Goal: Information Seeking & Learning: Learn about a topic

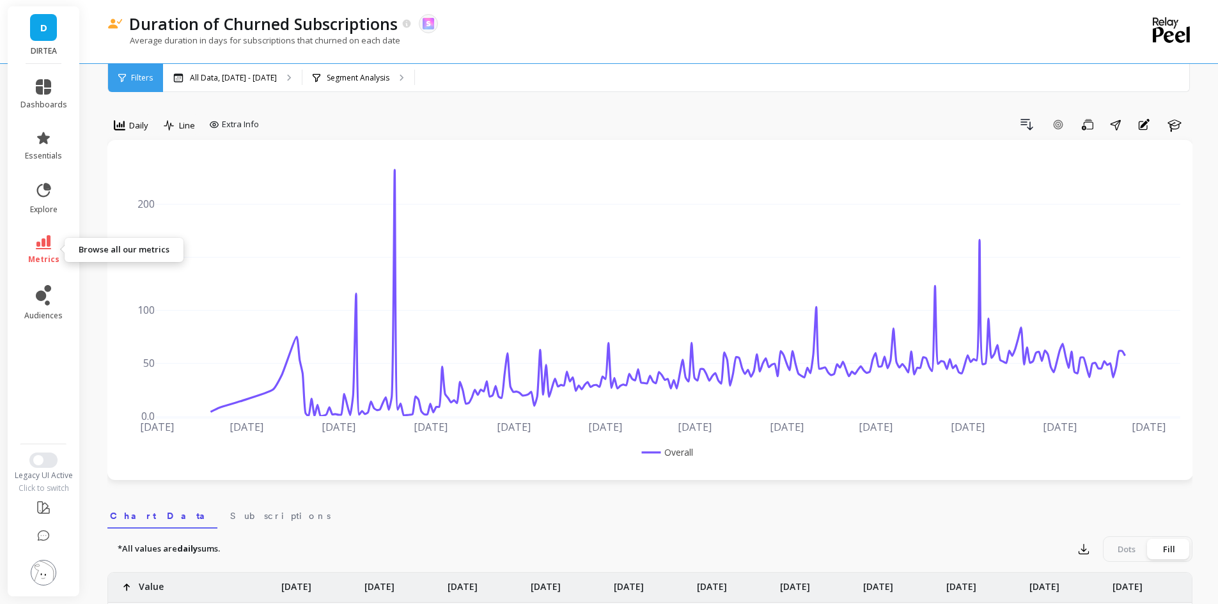
click at [38, 239] on icon at bounding box center [43, 242] width 15 height 14
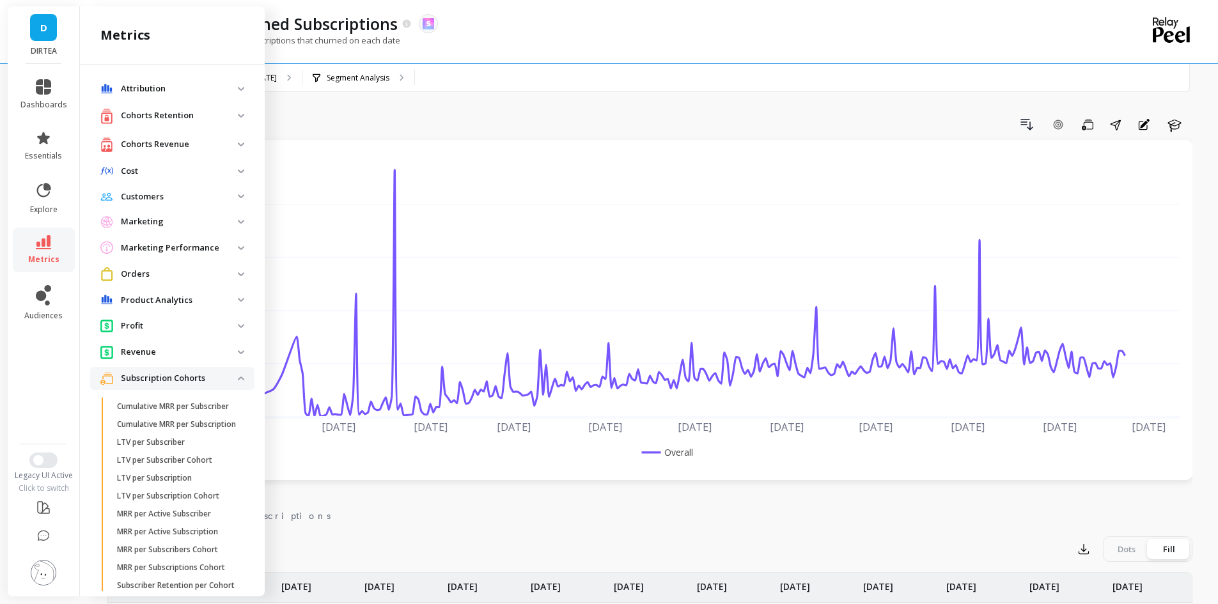
scroll to position [636, 0]
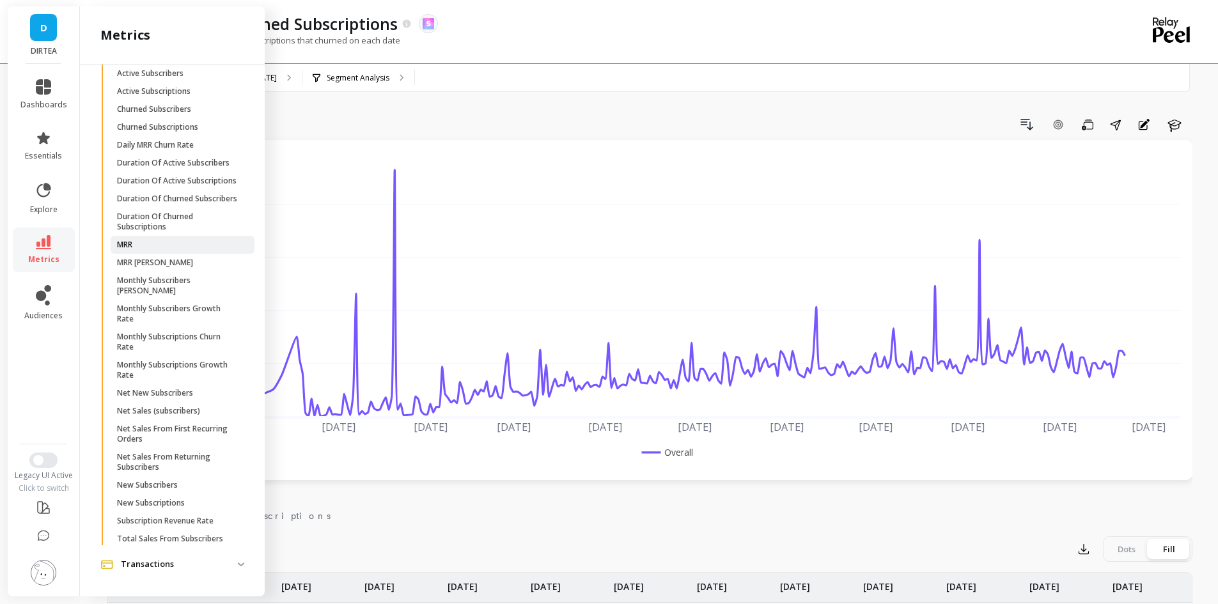
click at [136, 250] on span "MRR" at bounding box center [178, 245] width 122 height 10
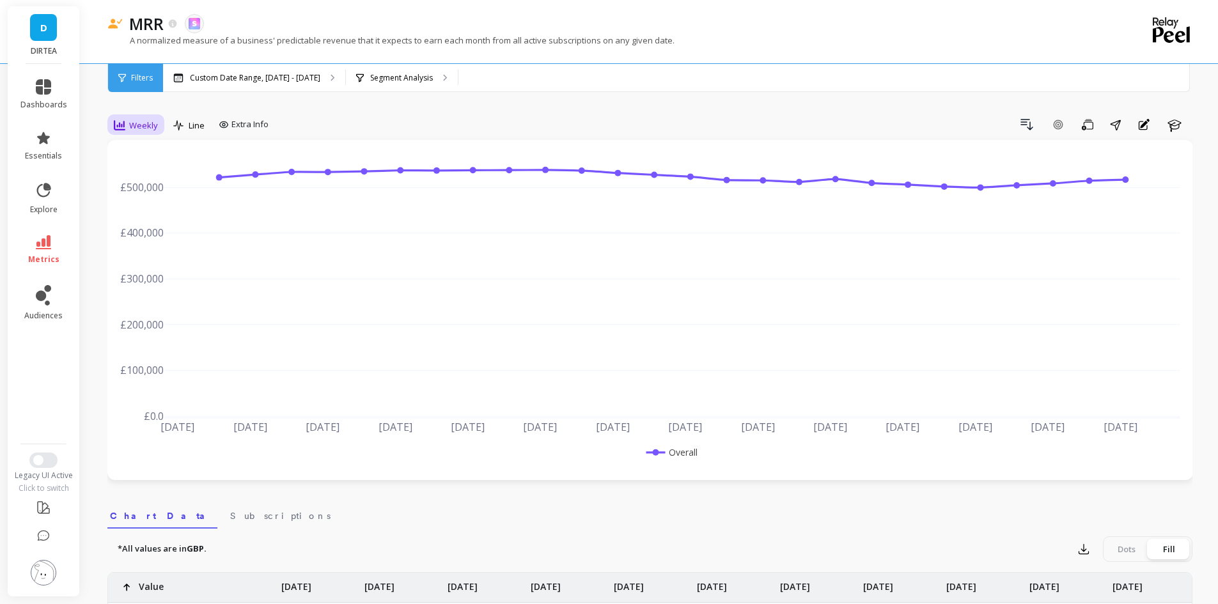
click at [147, 124] on span "Weekly" at bounding box center [143, 126] width 29 height 12
click at [145, 226] on div "Monthly" at bounding box center [154, 227] width 73 height 12
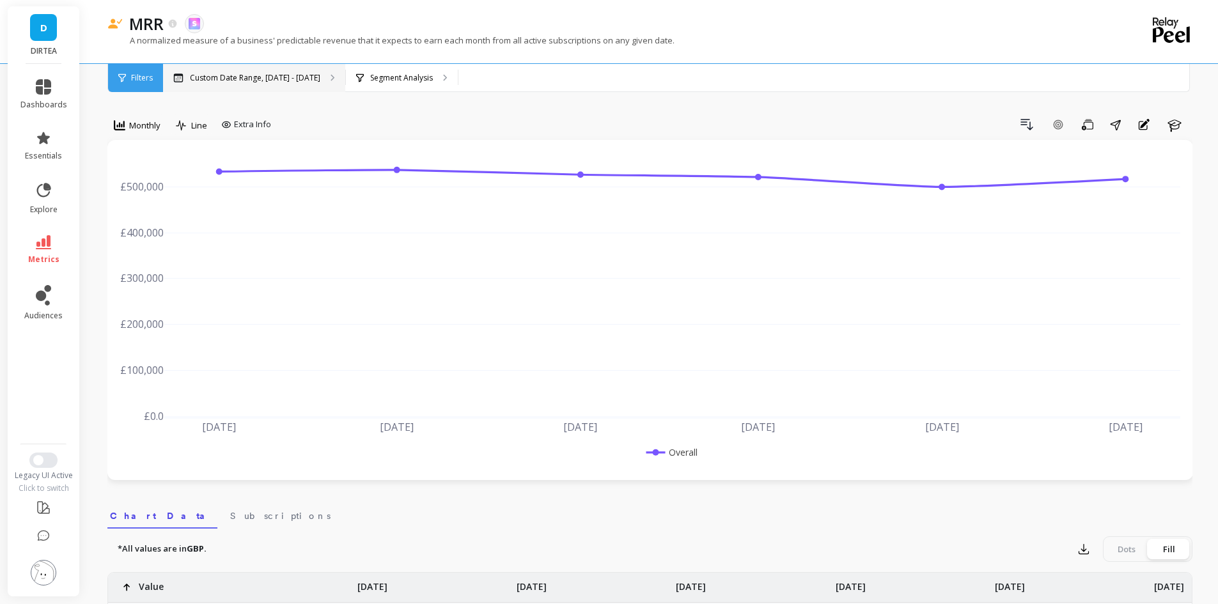
click at [255, 79] on p "Custom Date Range, [DATE] - [DATE]" at bounding box center [255, 78] width 130 height 10
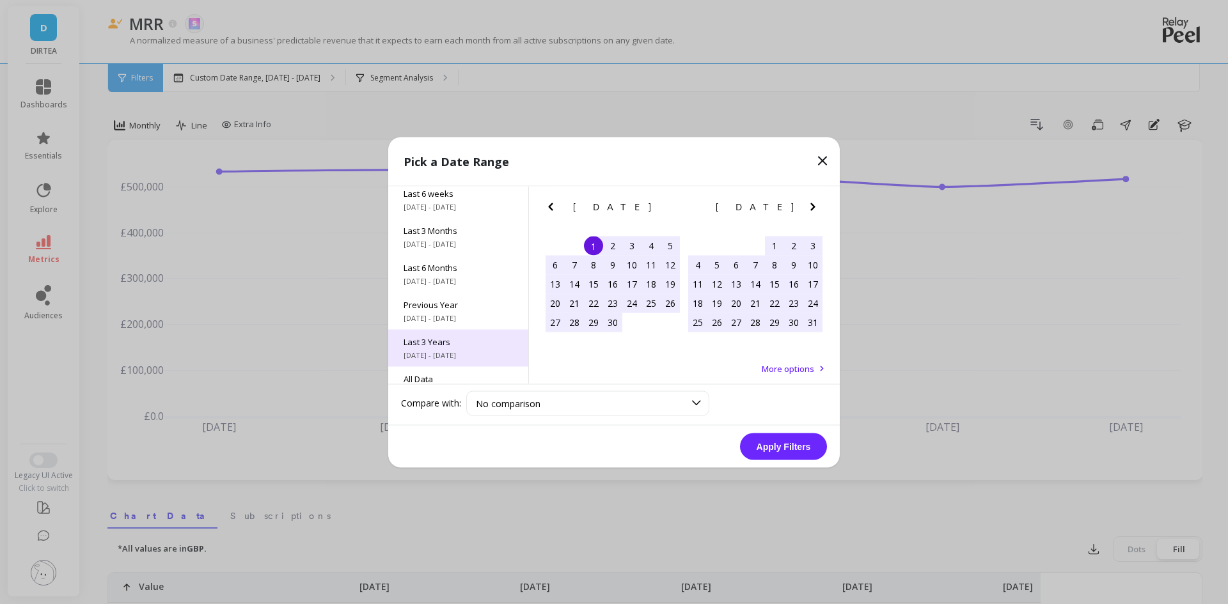
scroll to position [173, 0]
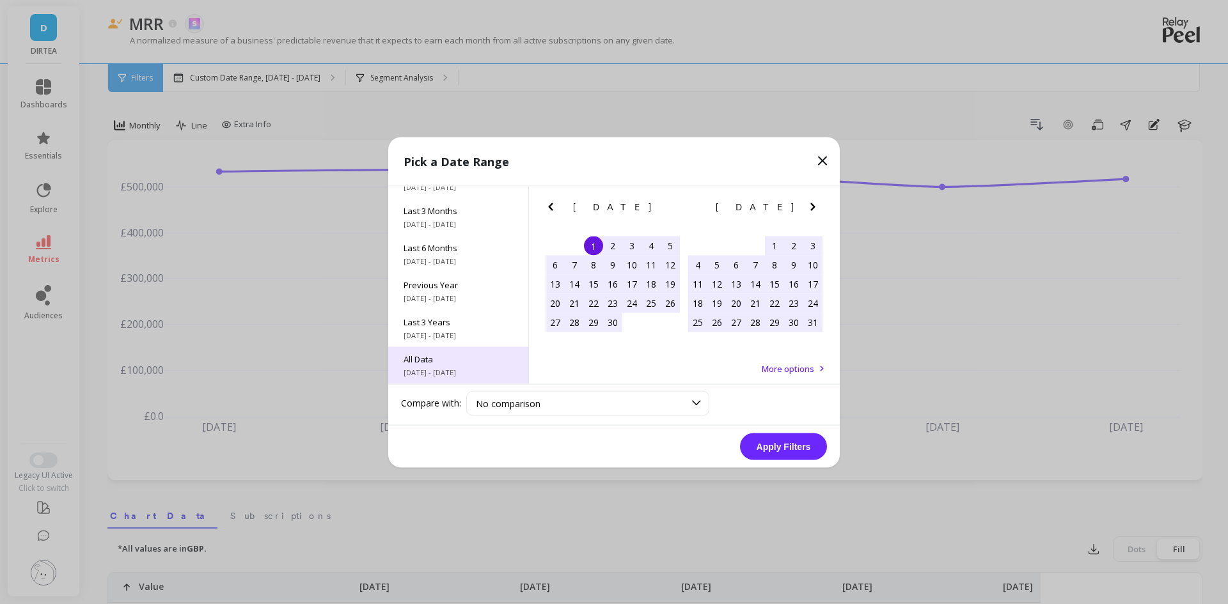
click at [445, 349] on div "All Data [DATE] - [DATE]" at bounding box center [458, 365] width 140 height 37
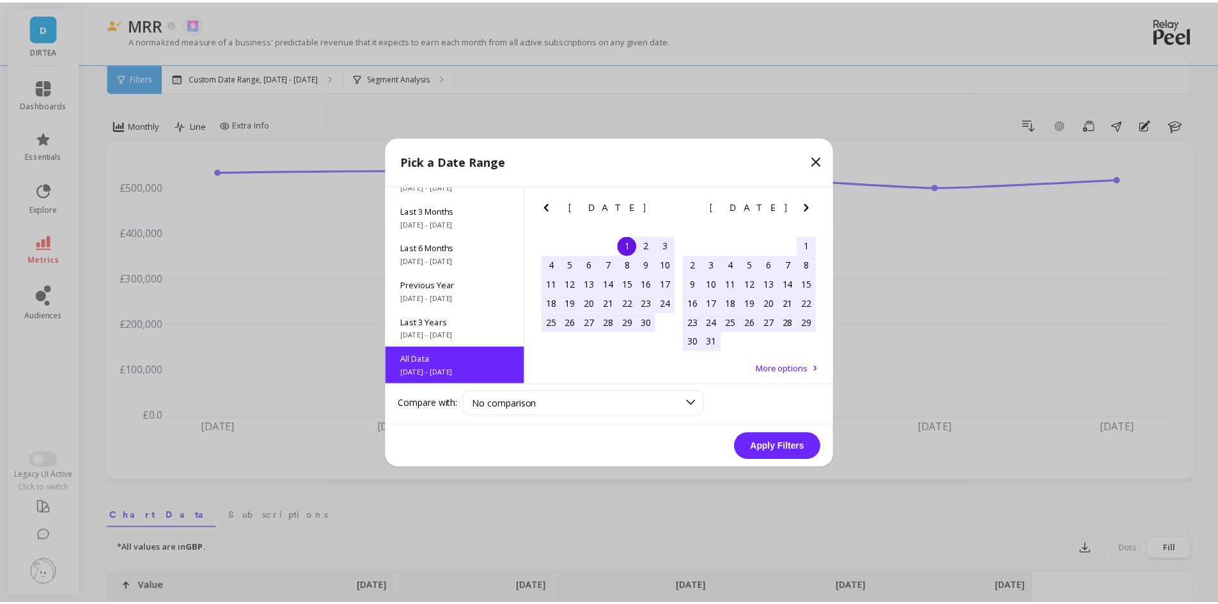
scroll to position [1, 0]
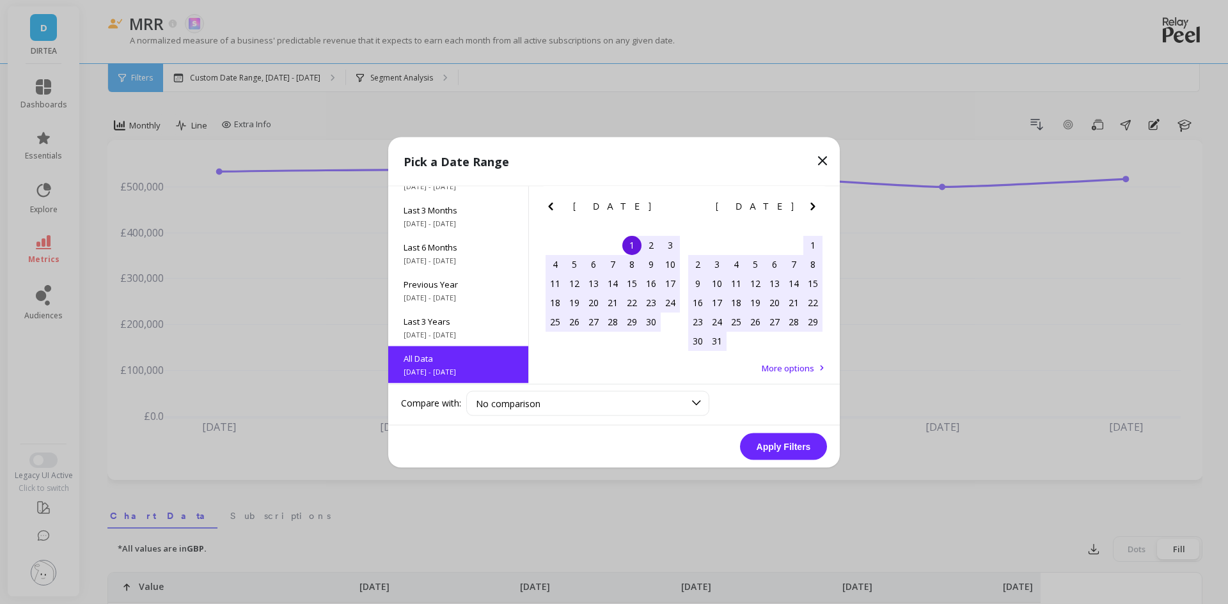
click at [775, 449] on button "Apply Filters" at bounding box center [783, 446] width 87 height 27
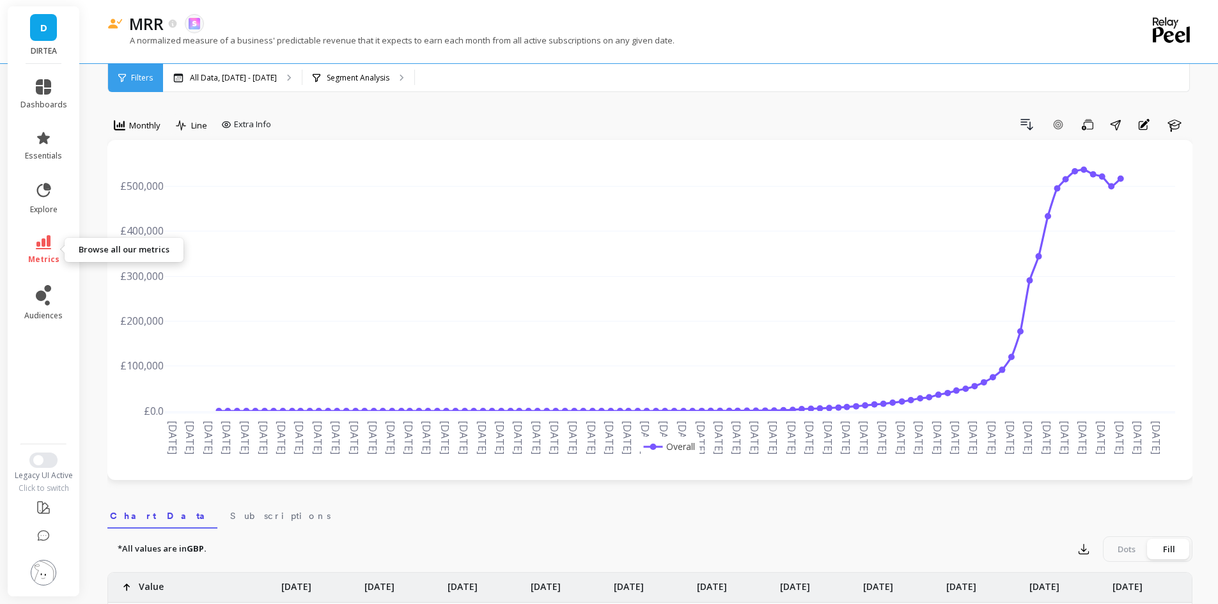
click at [45, 246] on icon at bounding box center [43, 242] width 15 height 14
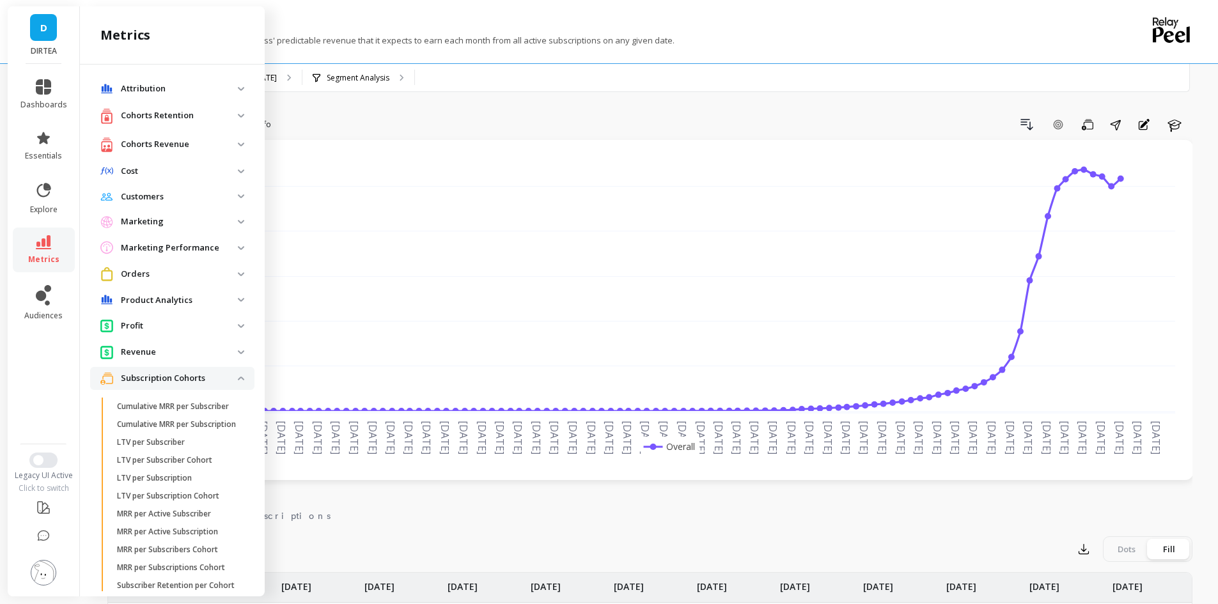
scroll to position [636, 0]
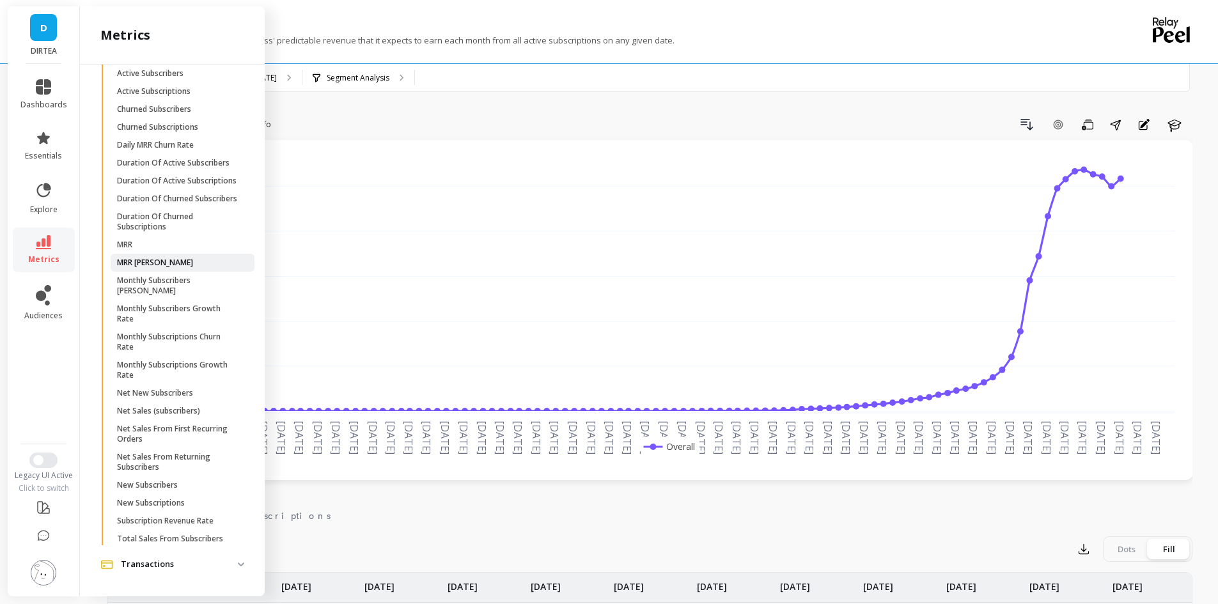
click at [166, 268] on span "MRR [PERSON_NAME]" at bounding box center [178, 263] width 122 height 10
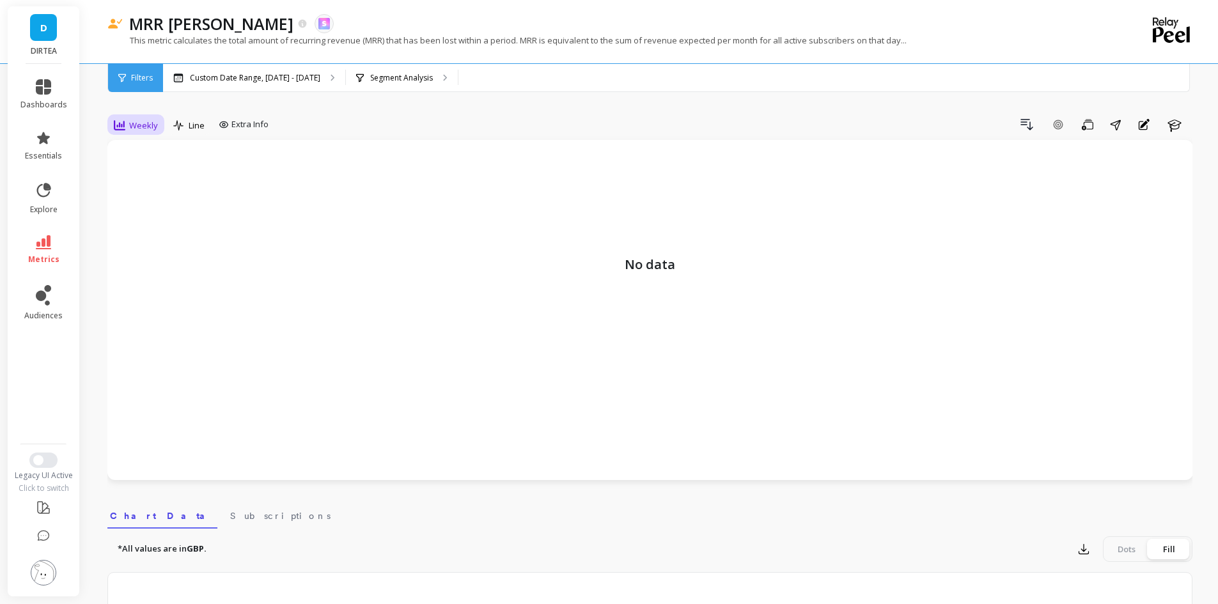
click at [145, 127] on span "Weekly" at bounding box center [143, 126] width 29 height 12
click at [142, 235] on div "Monthly" at bounding box center [155, 227] width 88 height 22
click at [231, 80] on p "Custom Date Range, [DATE] - [DATE]" at bounding box center [255, 78] width 130 height 10
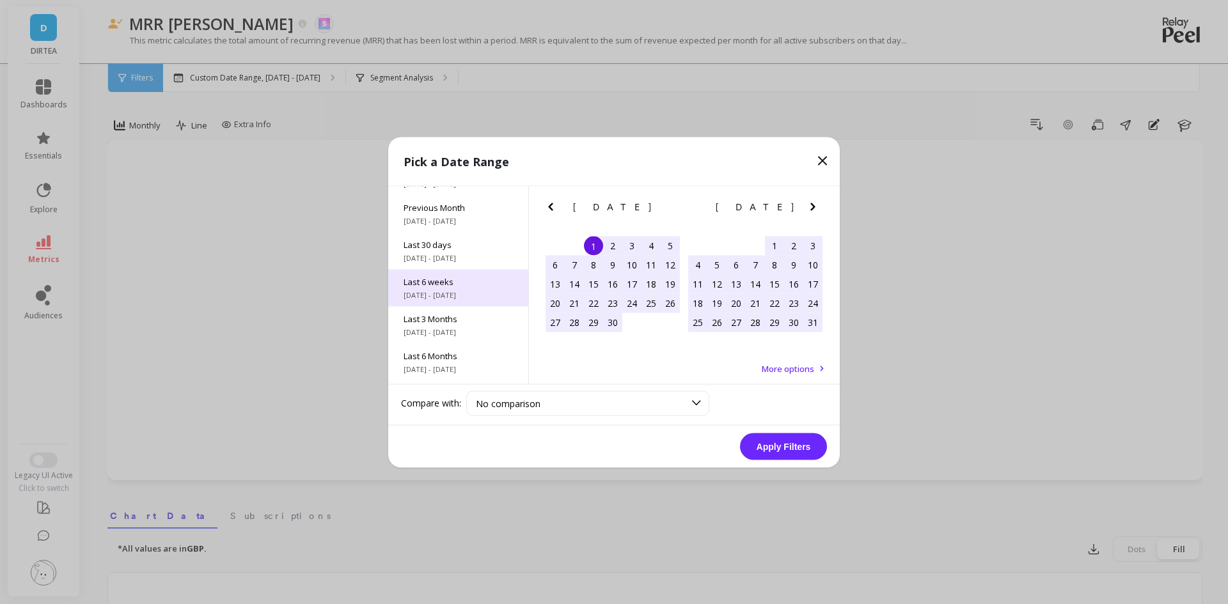
scroll to position [173, 0]
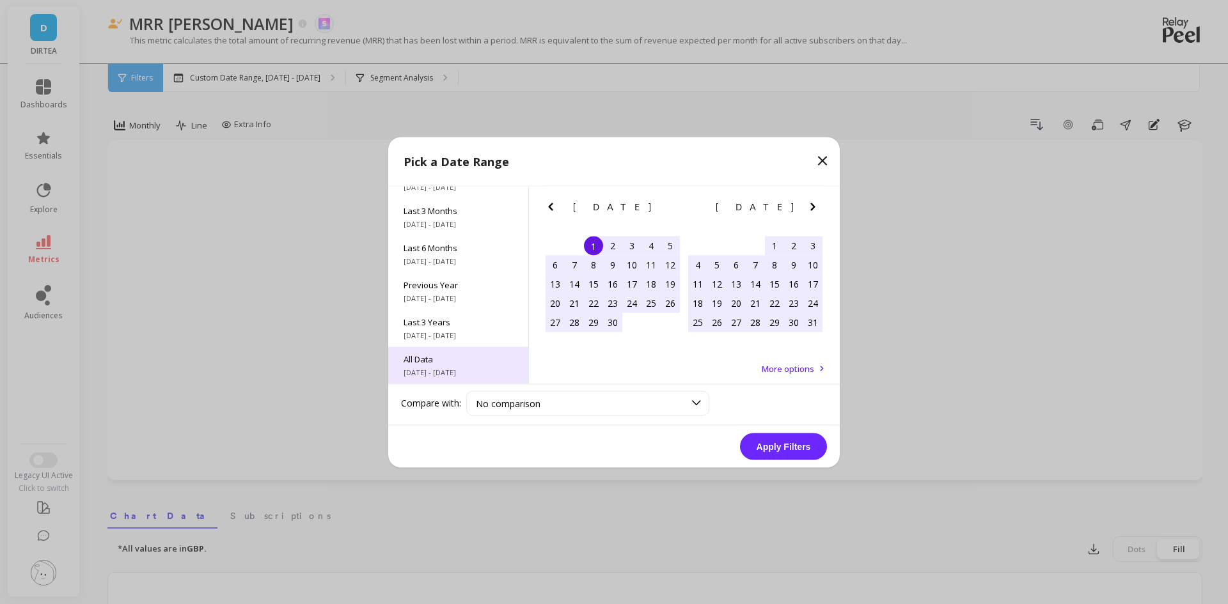
click at [434, 362] on span "All Data" at bounding box center [458, 359] width 109 height 12
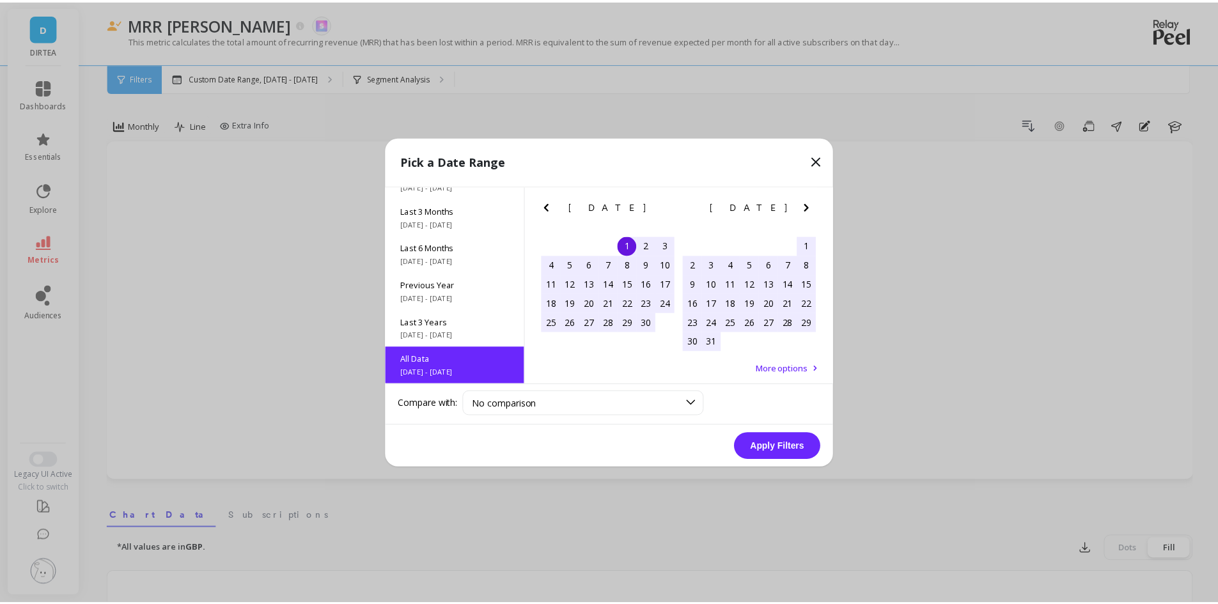
scroll to position [1, 0]
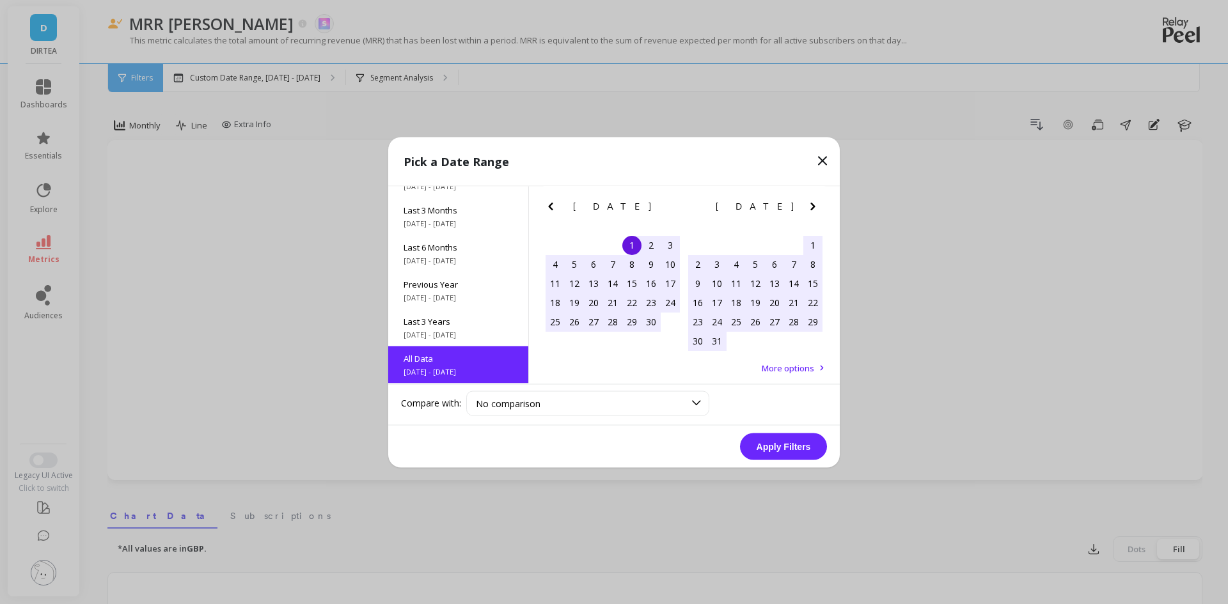
click at [803, 457] on button "Apply Filters" at bounding box center [783, 446] width 87 height 27
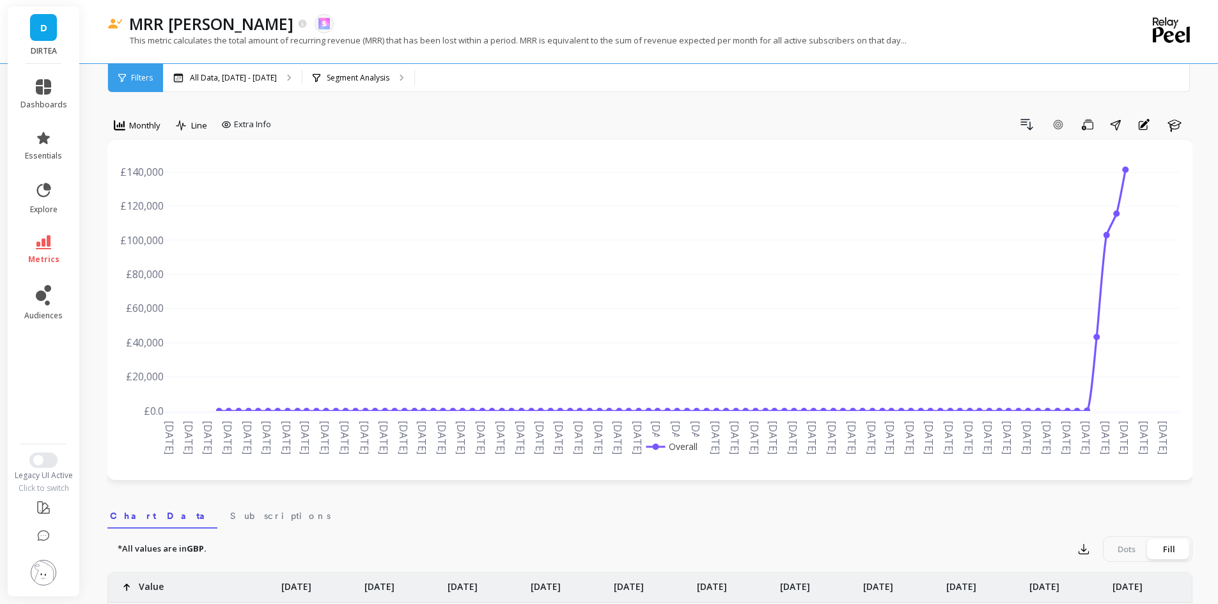
click at [54, 242] on link "metrics" at bounding box center [43, 249] width 47 height 29
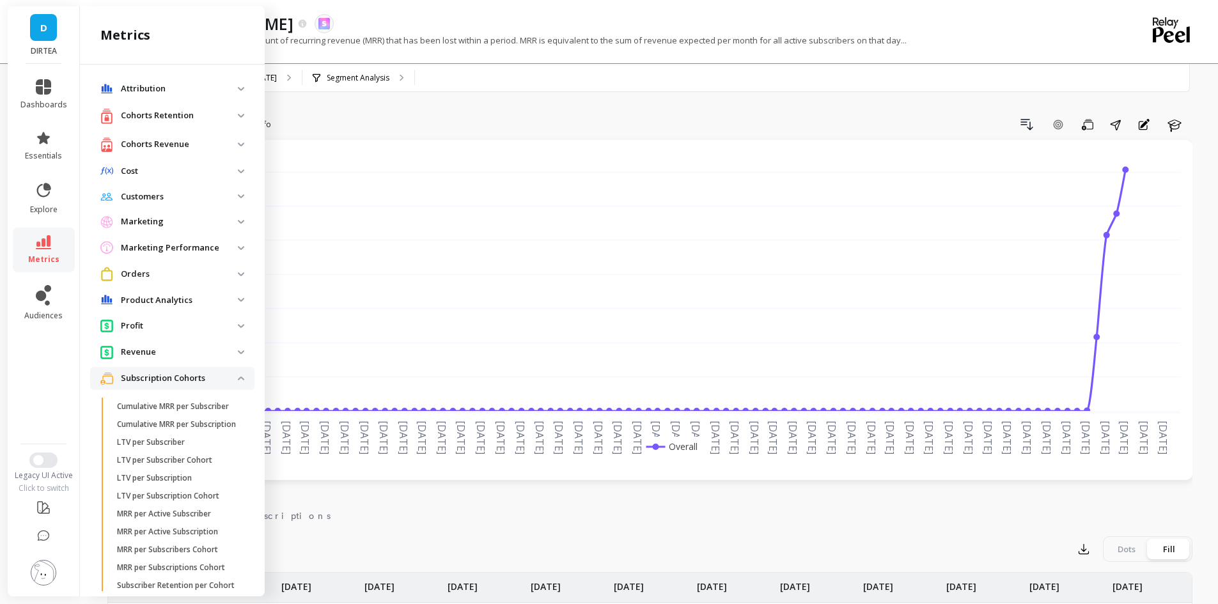
scroll to position [636, 0]
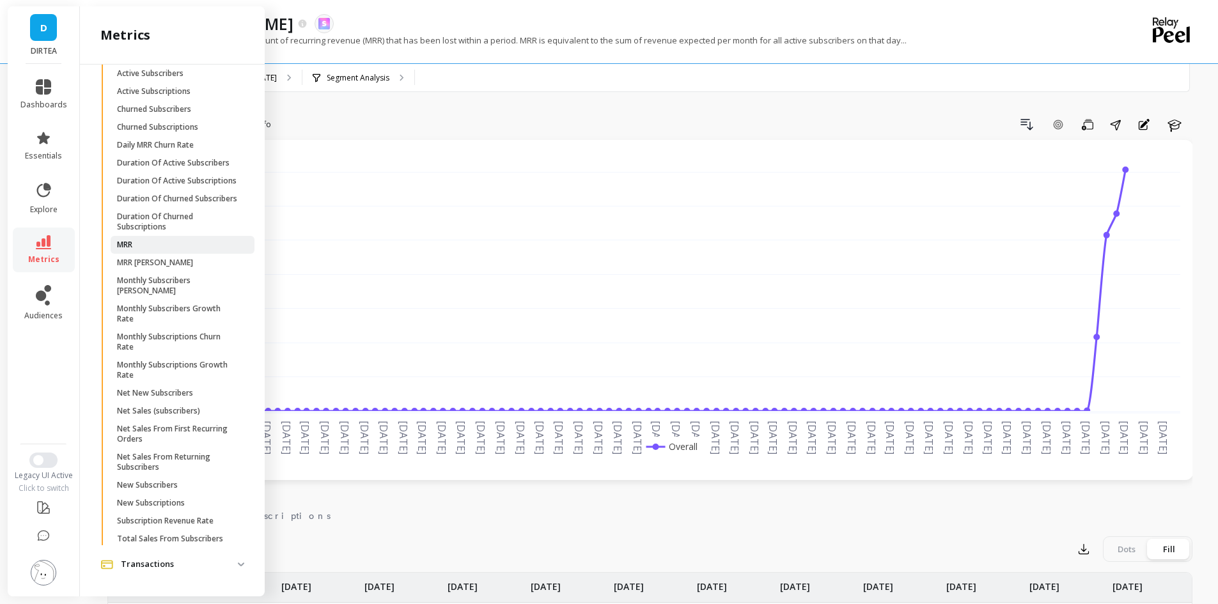
click at [178, 250] on span "MRR" at bounding box center [178, 245] width 122 height 10
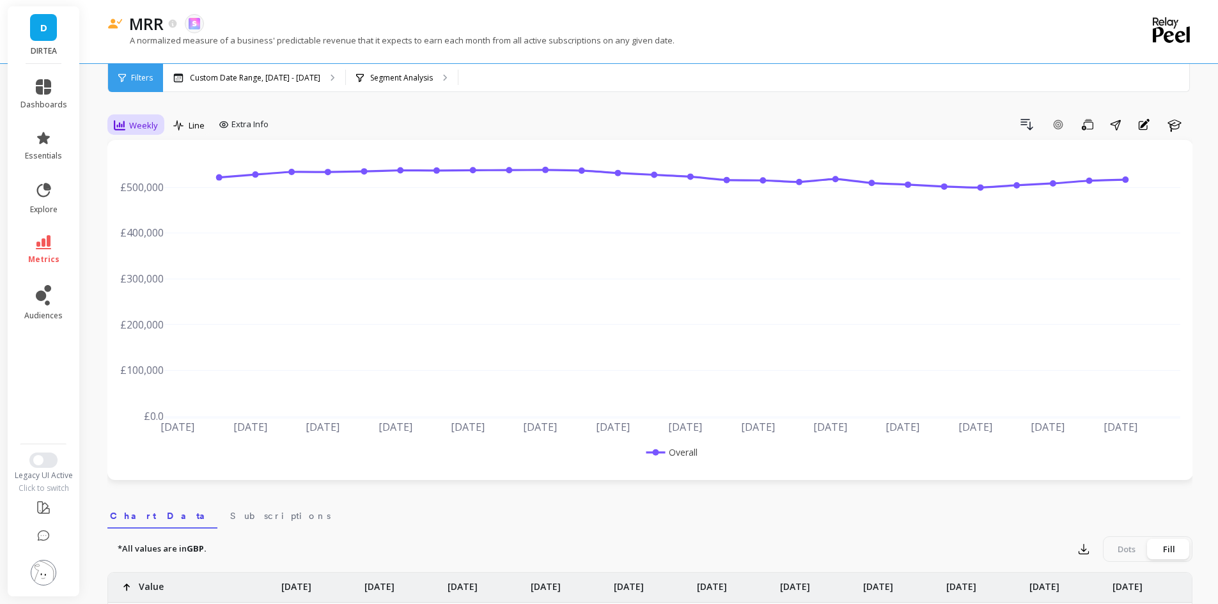
click at [129, 120] on span "Weekly" at bounding box center [143, 126] width 29 height 12
click at [155, 224] on div "Monthly" at bounding box center [154, 227] width 73 height 12
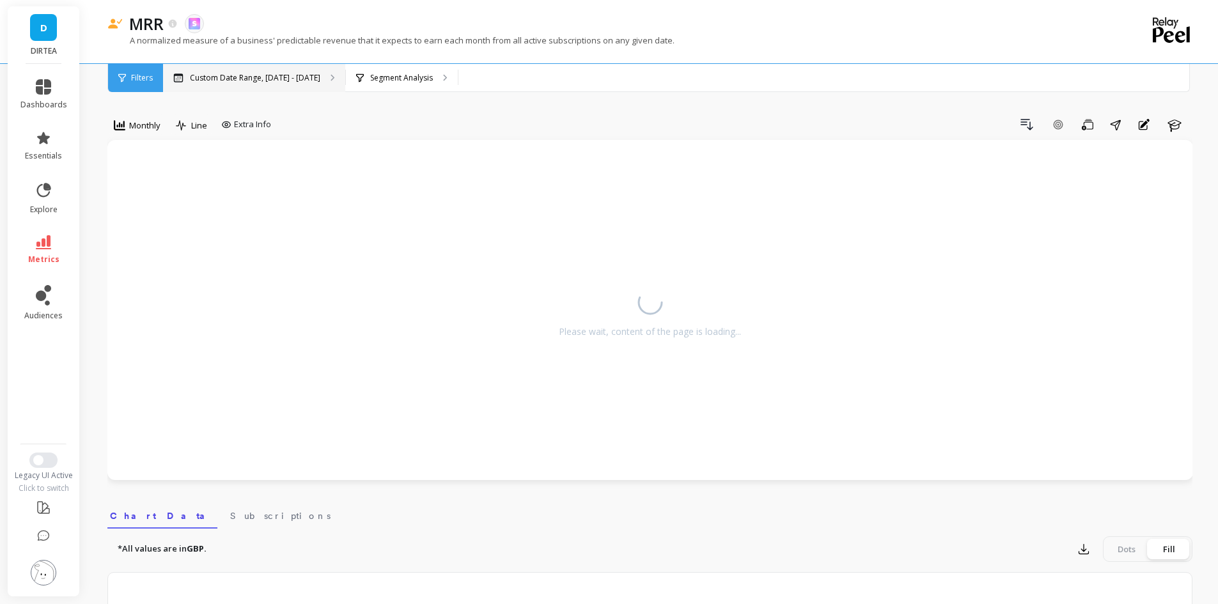
click at [242, 81] on p "Custom Date Range, [DATE] - [DATE]" at bounding box center [255, 78] width 130 height 10
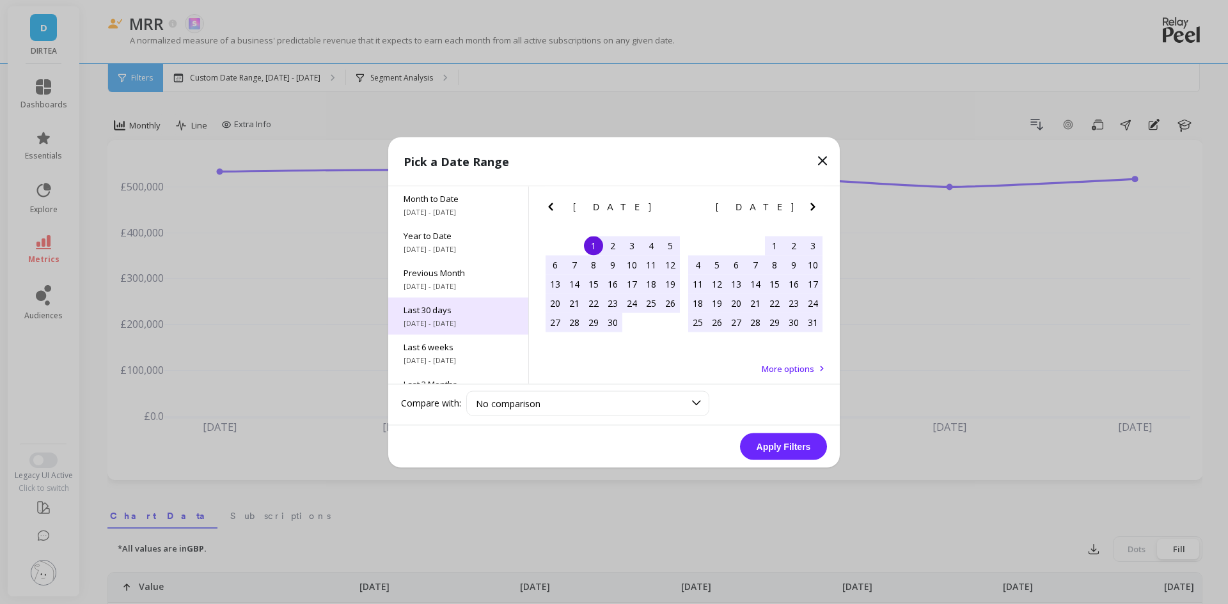
scroll to position [173, 0]
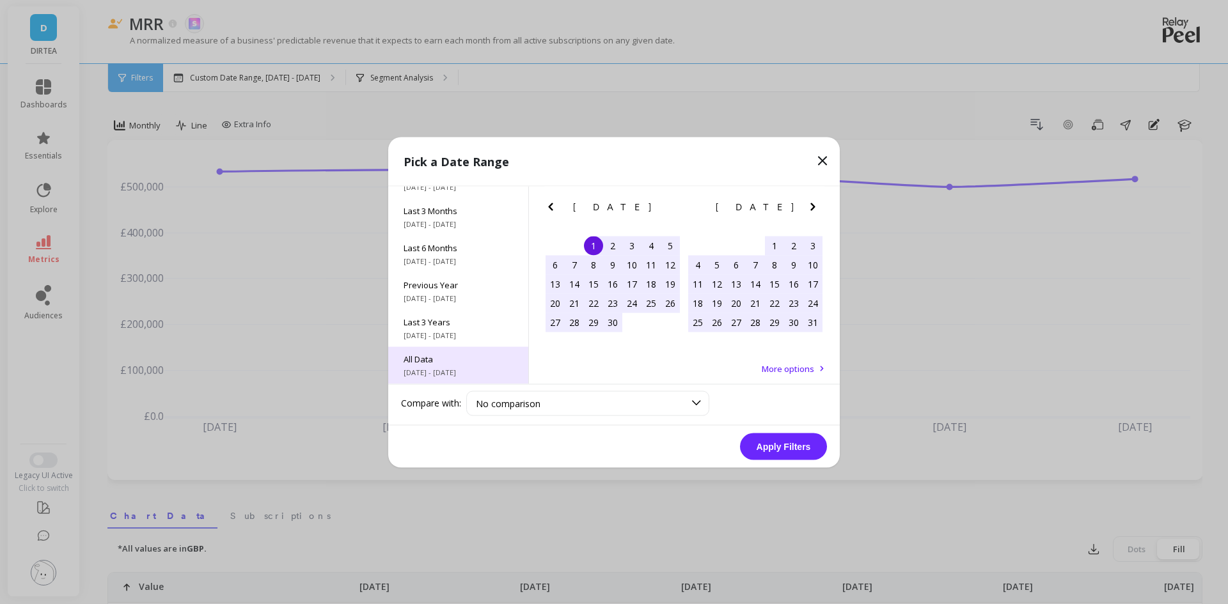
click at [456, 349] on div "All Data [DATE] - [DATE]" at bounding box center [458, 365] width 140 height 37
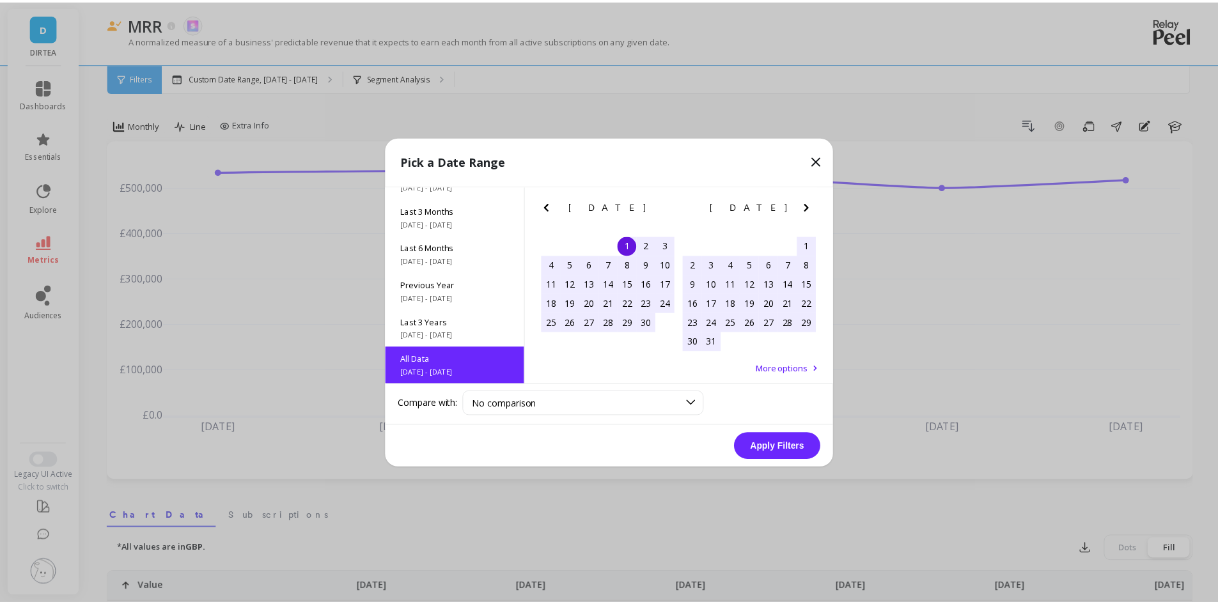
scroll to position [1, 0]
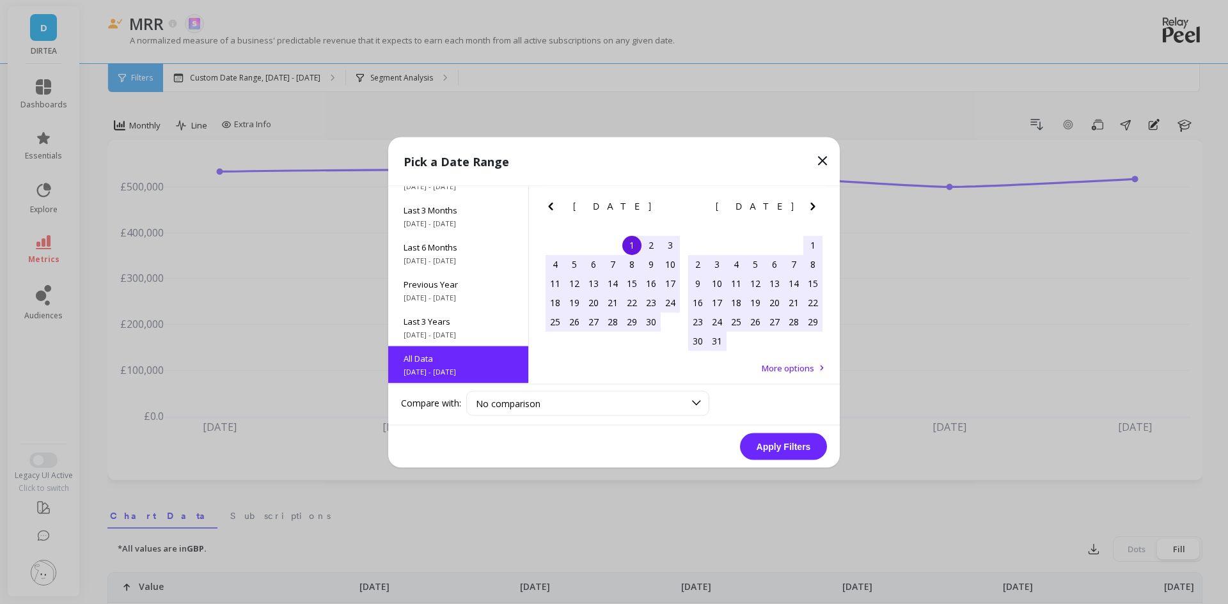
click at [768, 439] on button "Apply Filters" at bounding box center [783, 446] width 87 height 27
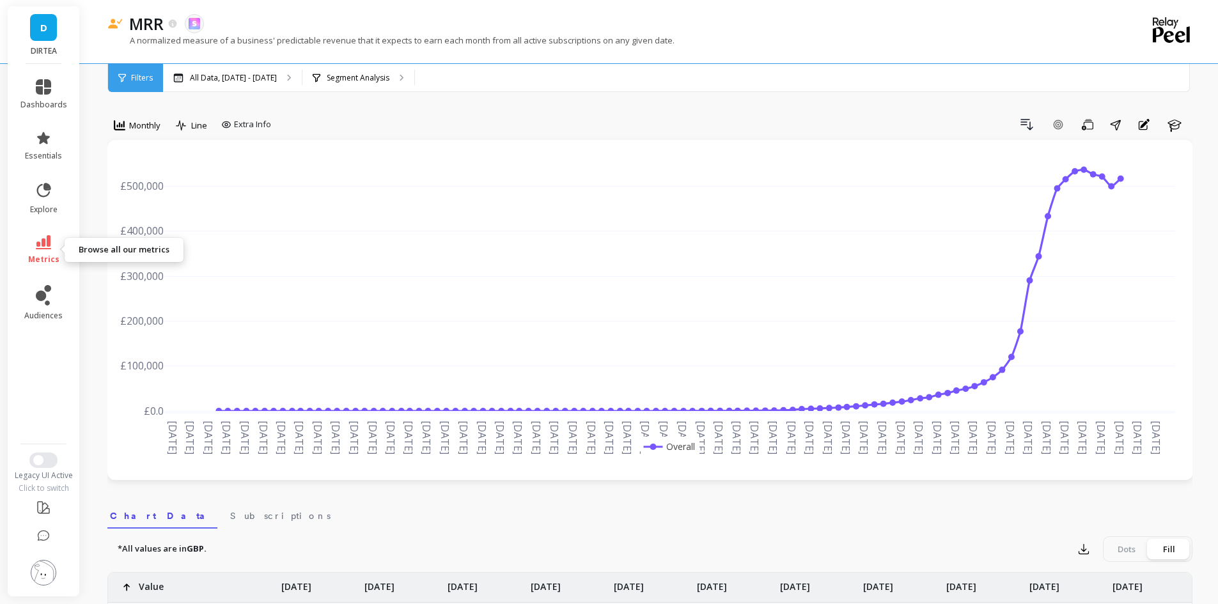
click at [35, 246] on link "metrics" at bounding box center [43, 249] width 47 height 29
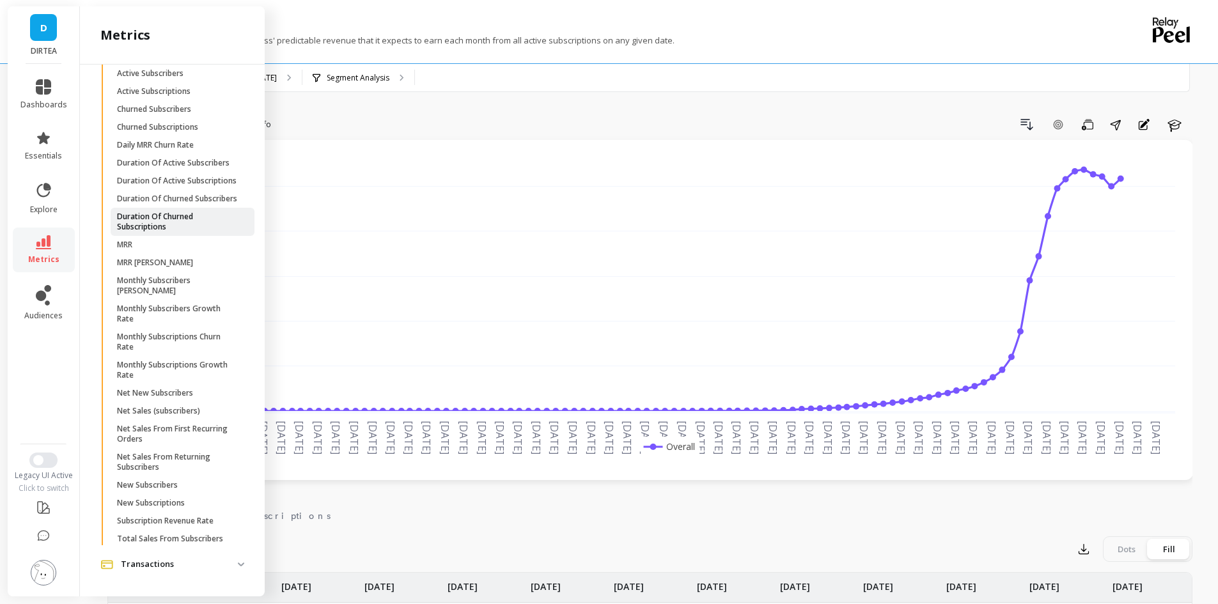
scroll to position [655, 0]
click at [194, 520] on p "Subscription Revenue Rate" at bounding box center [165, 521] width 97 height 10
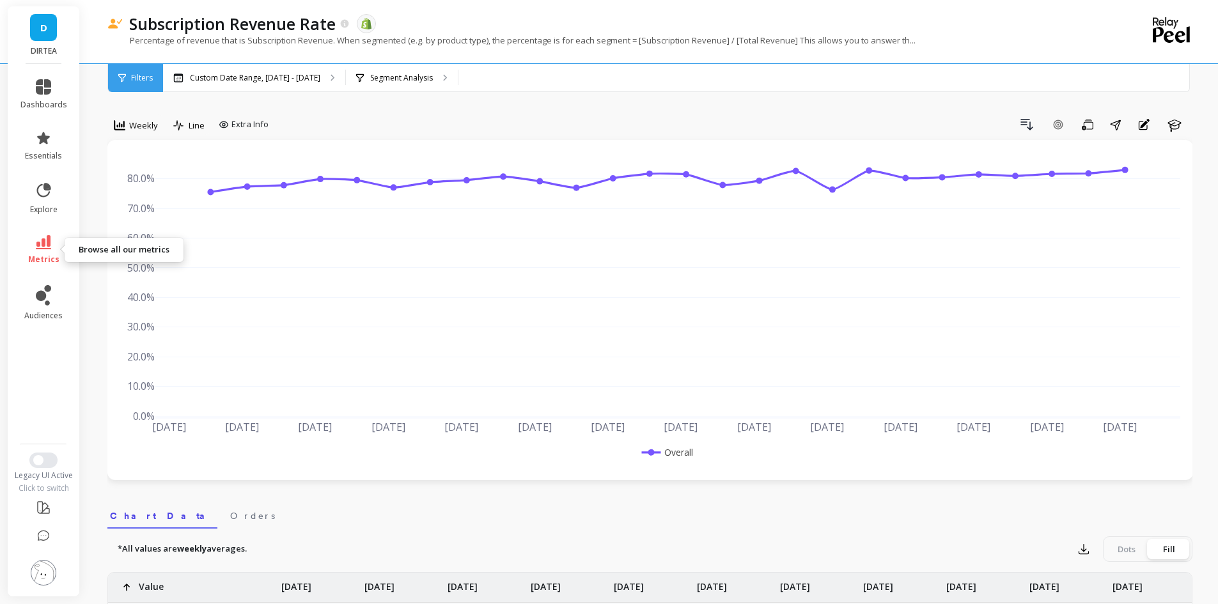
click at [55, 246] on link "metrics" at bounding box center [43, 249] width 47 height 29
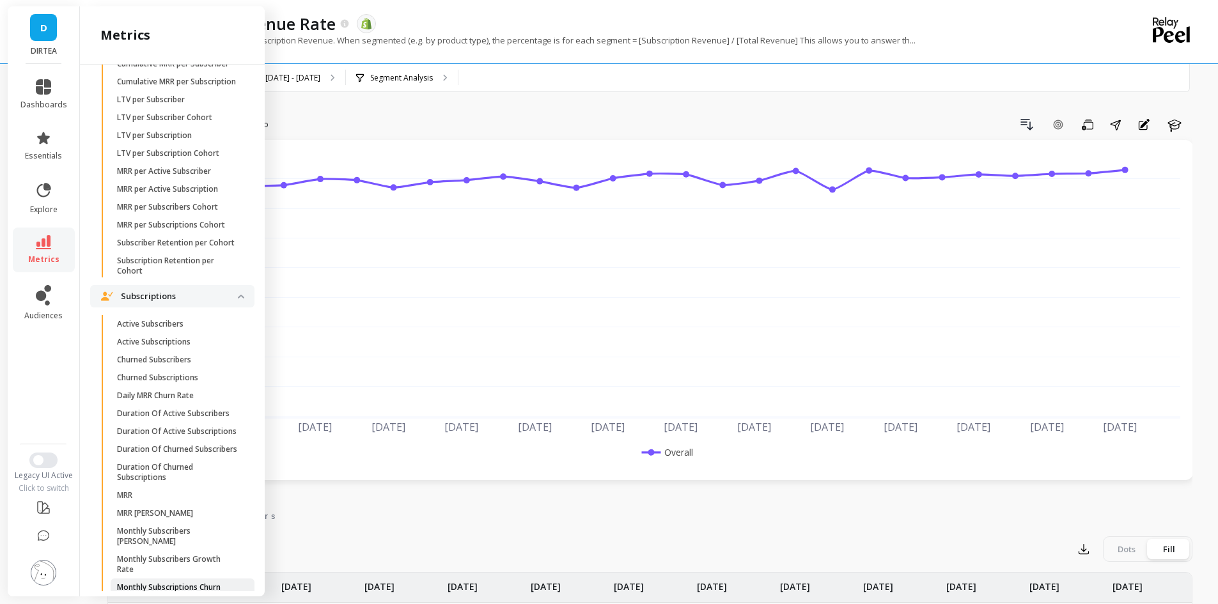
scroll to position [271, 0]
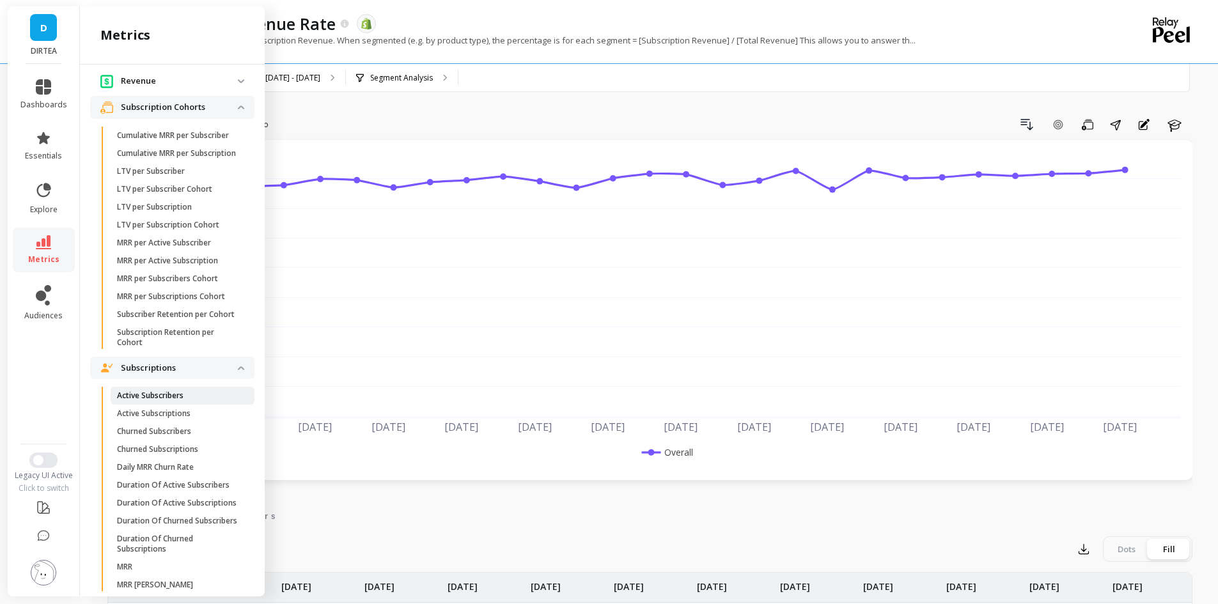
click at [167, 401] on p "Active Subscribers" at bounding box center [150, 396] width 67 height 10
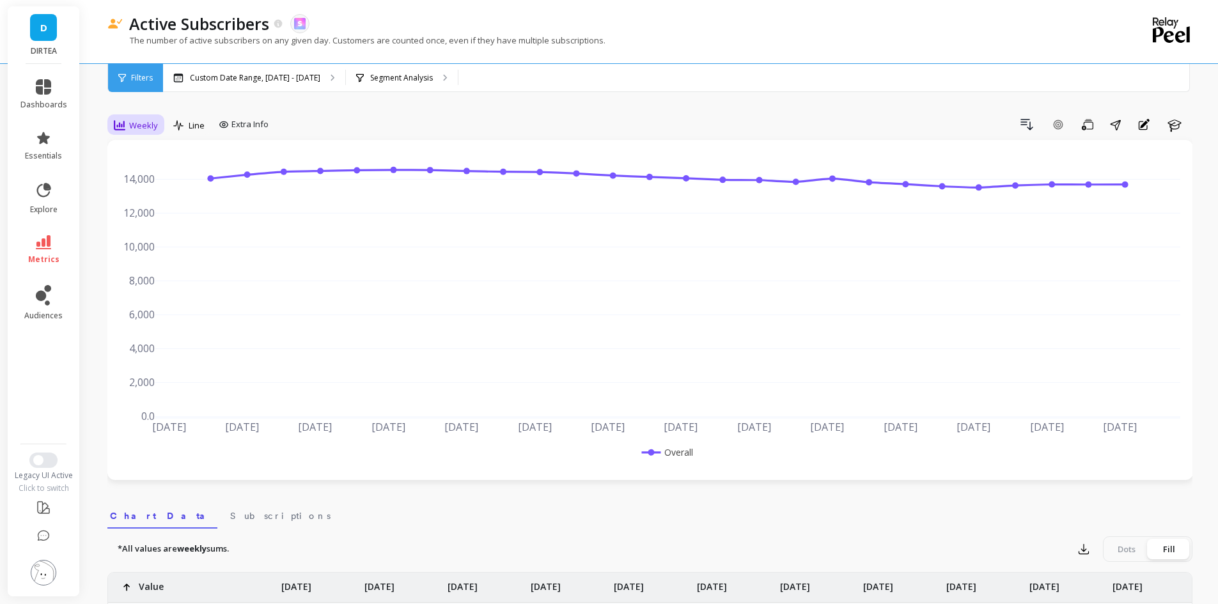
click at [149, 126] on span "Weekly" at bounding box center [143, 126] width 29 height 12
click at [178, 224] on div "Monthly" at bounding box center [154, 227] width 73 height 12
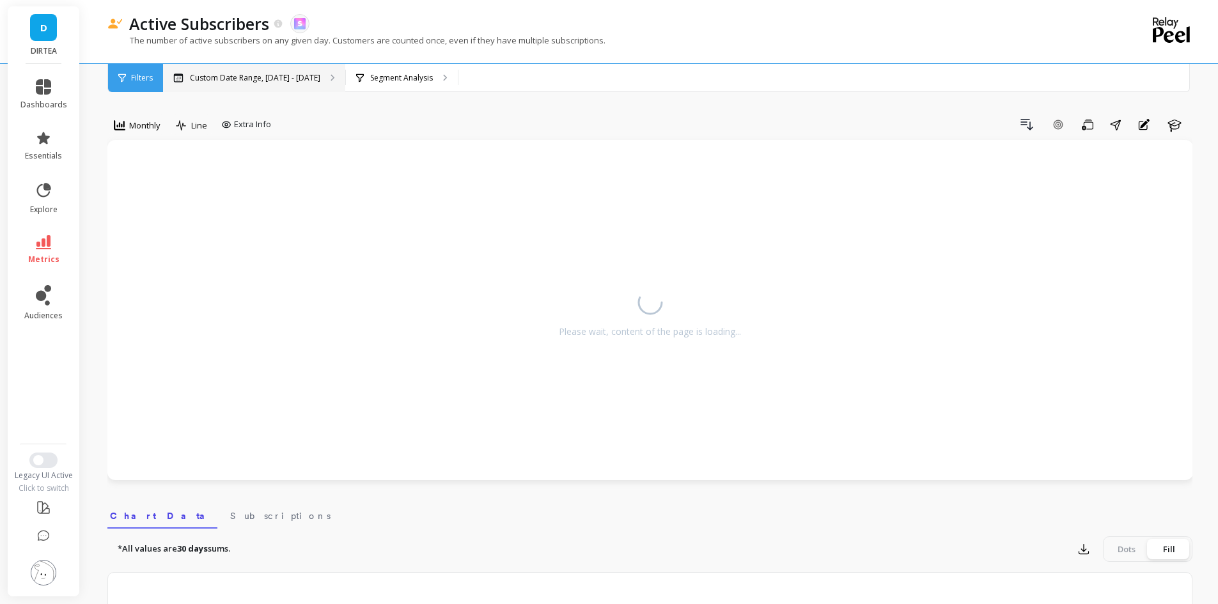
click at [264, 86] on div "Custom Date Range, [DATE] - [DATE]" at bounding box center [254, 78] width 182 height 28
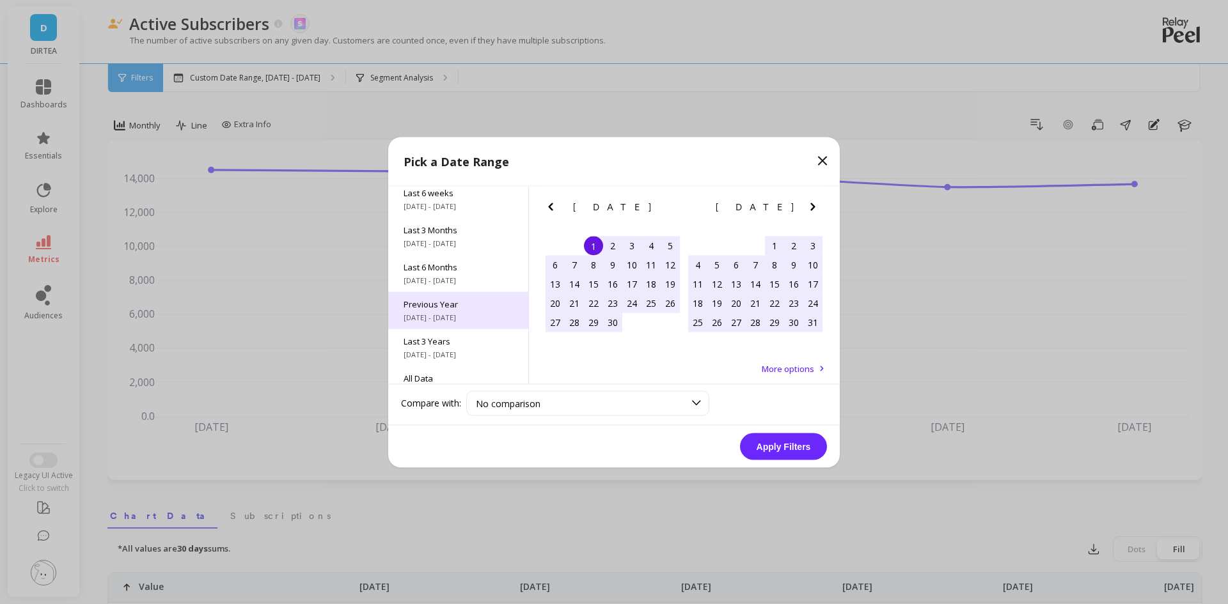
scroll to position [173, 0]
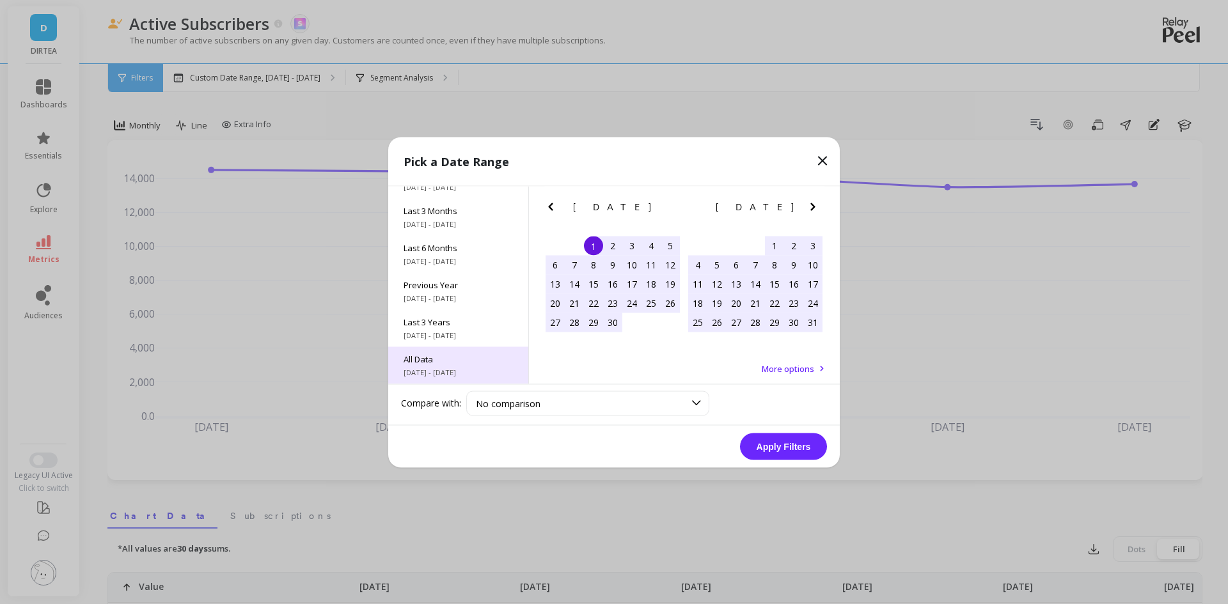
click at [441, 358] on span "All Data" at bounding box center [458, 359] width 109 height 12
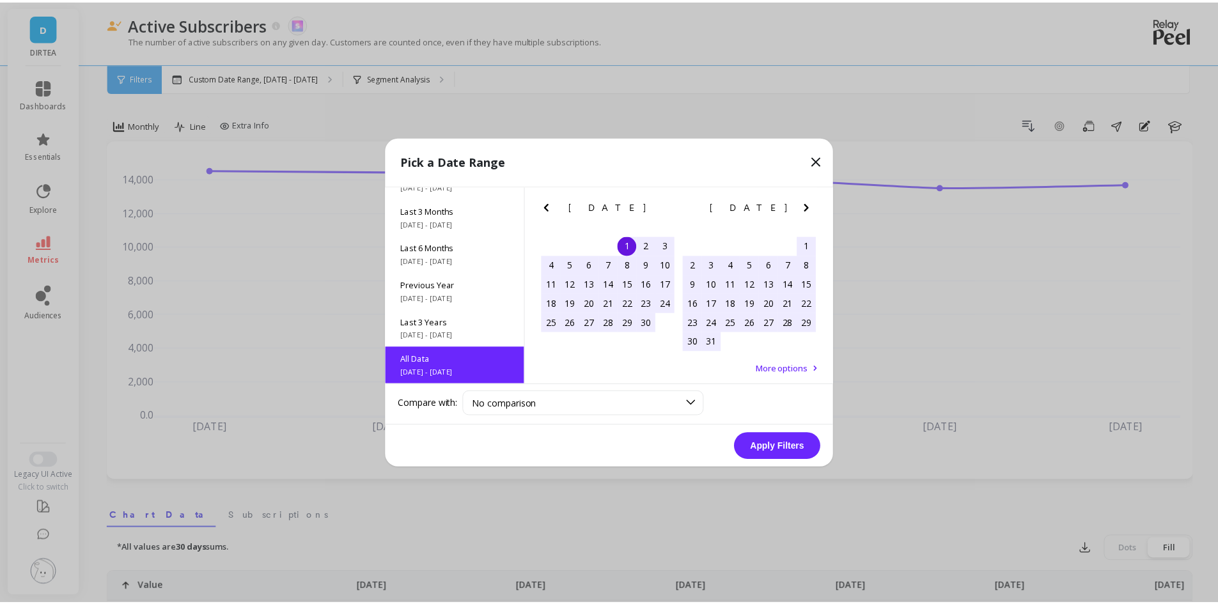
scroll to position [1, 0]
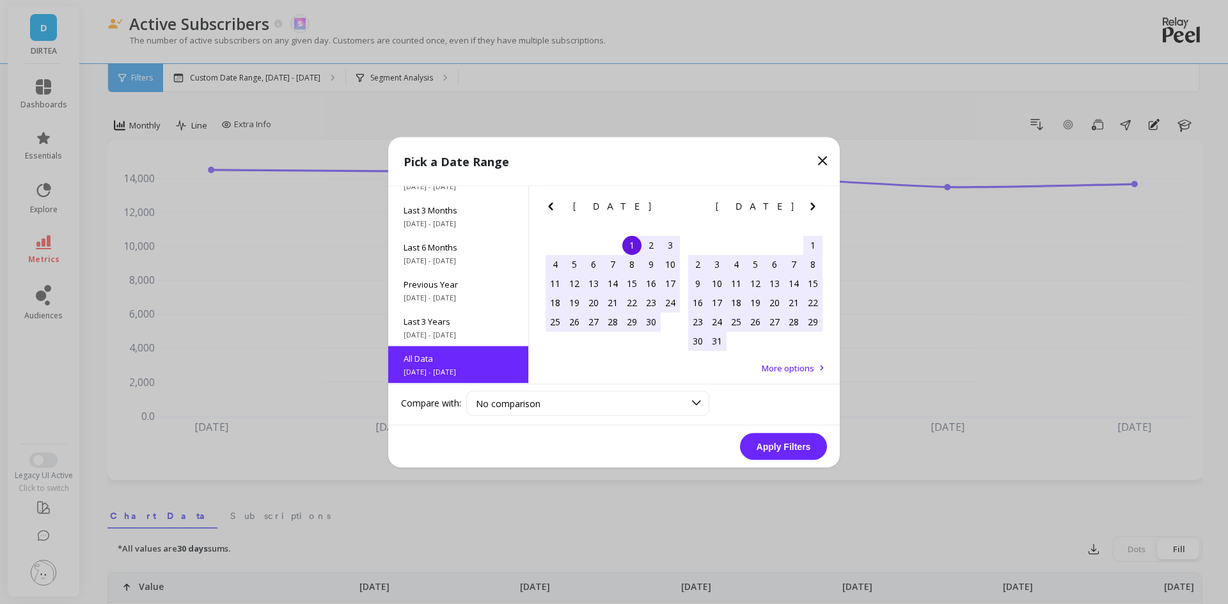
click at [815, 449] on button "Apply Filters" at bounding box center [783, 446] width 87 height 27
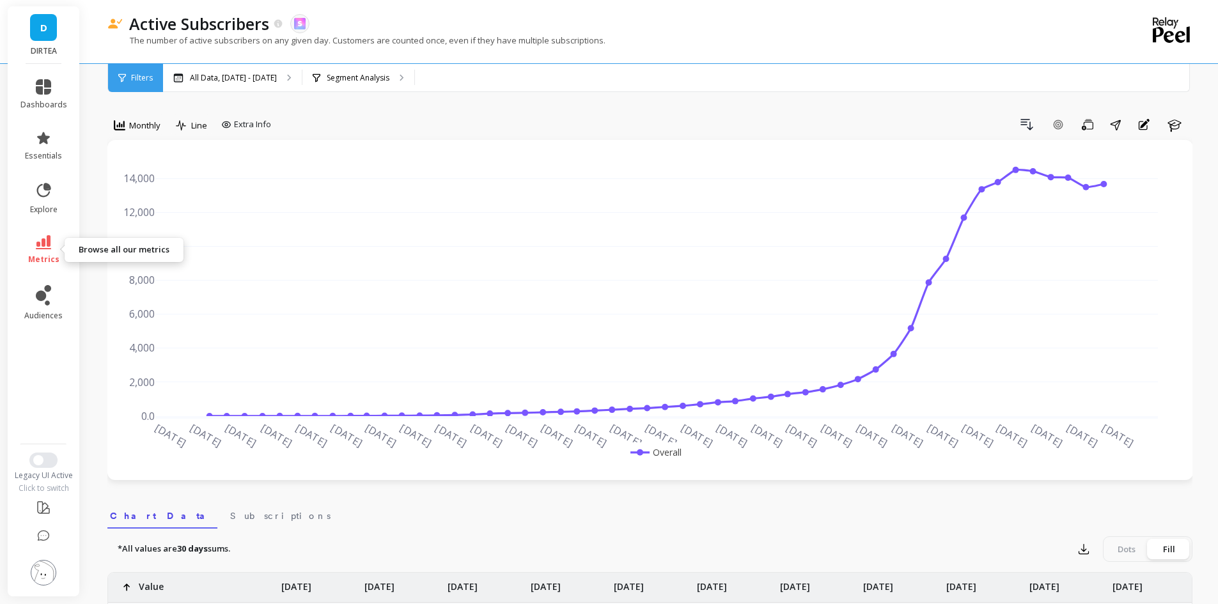
click at [35, 248] on link "metrics" at bounding box center [43, 249] width 47 height 29
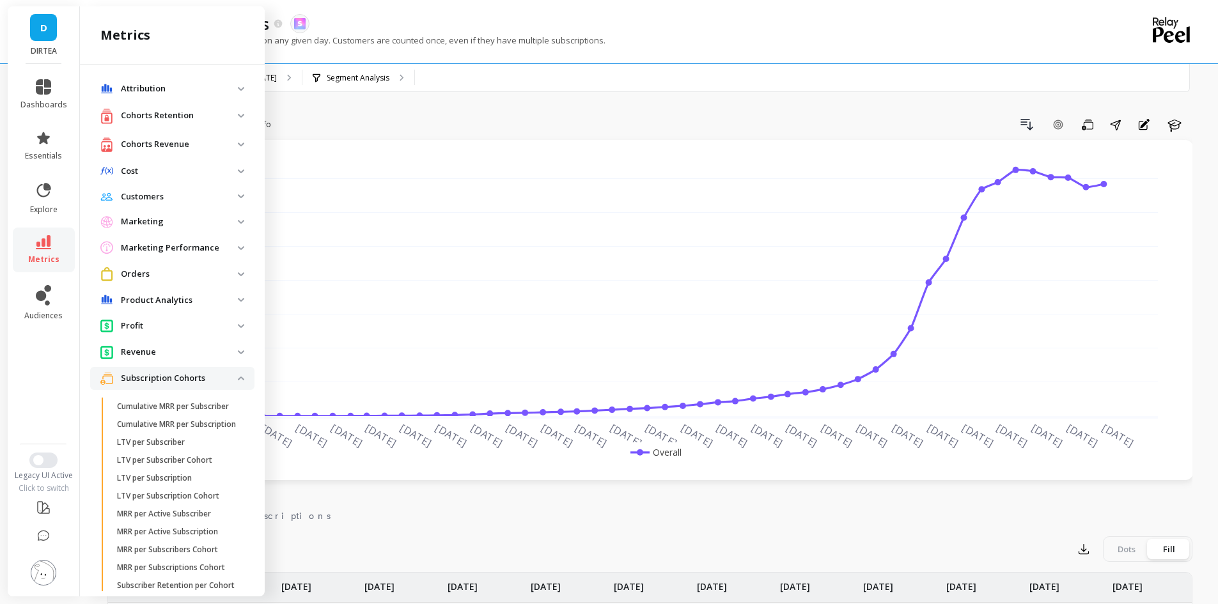
scroll to position [271, 0]
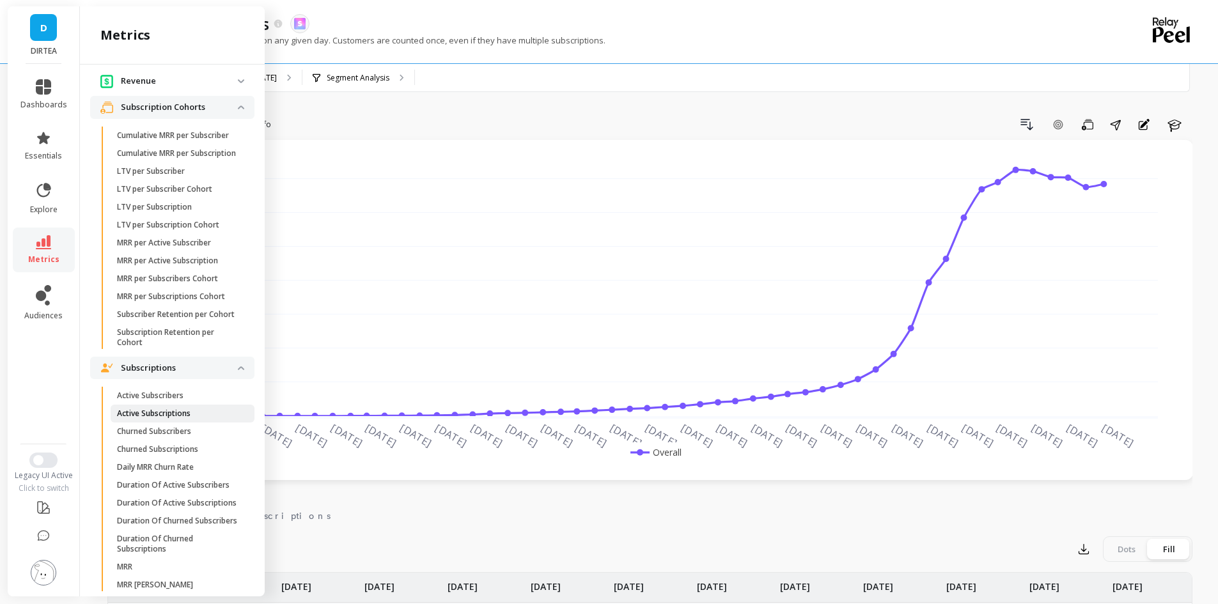
click at [178, 419] on p "Active Subscriptions" at bounding box center [154, 414] width 74 height 10
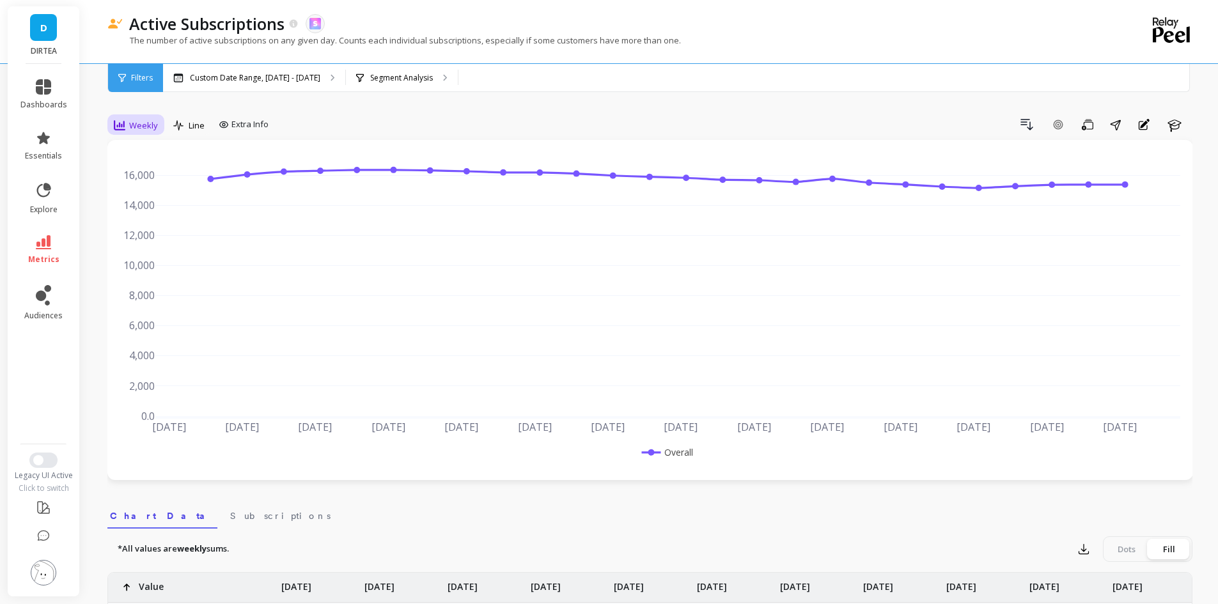
click at [150, 123] on span "Weekly" at bounding box center [143, 126] width 29 height 12
click at [165, 221] on div "Monthly" at bounding box center [154, 227] width 73 height 12
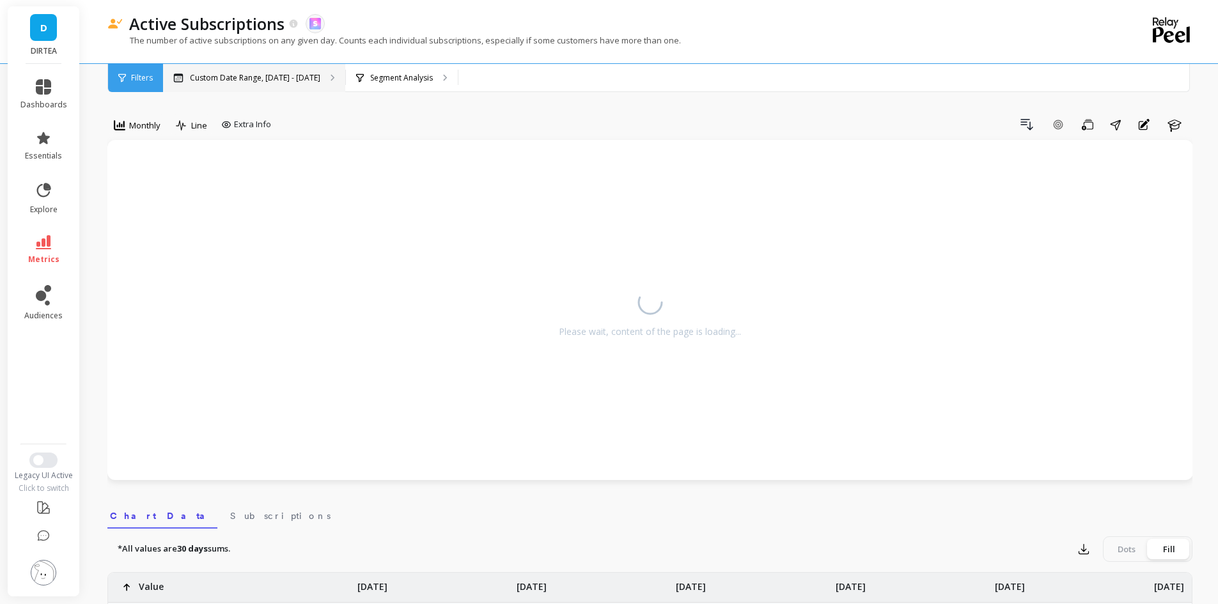
click at [276, 73] on p "Custom Date Range, [DATE] - [DATE]" at bounding box center [255, 78] width 130 height 10
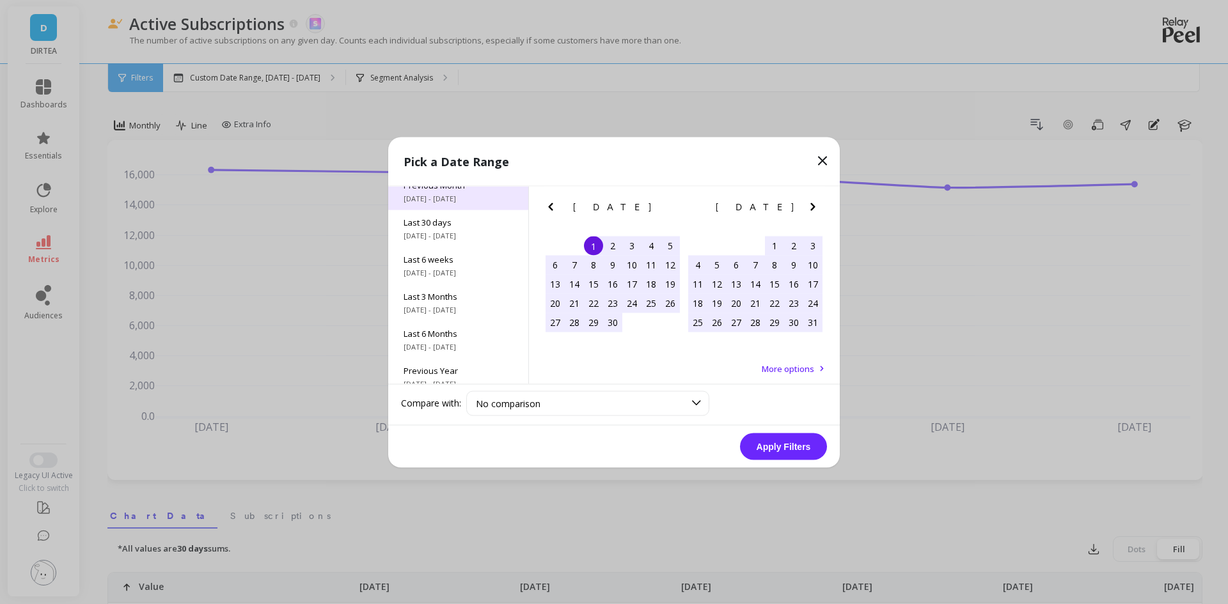
scroll to position [173, 0]
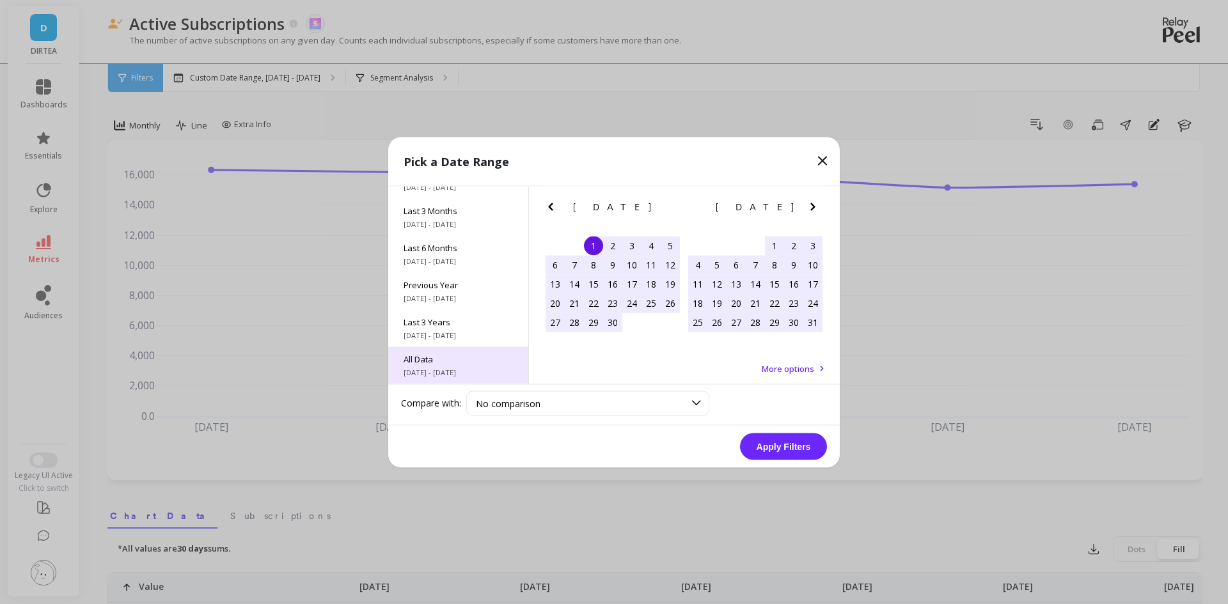
click at [455, 356] on span "All Data" at bounding box center [458, 359] width 109 height 12
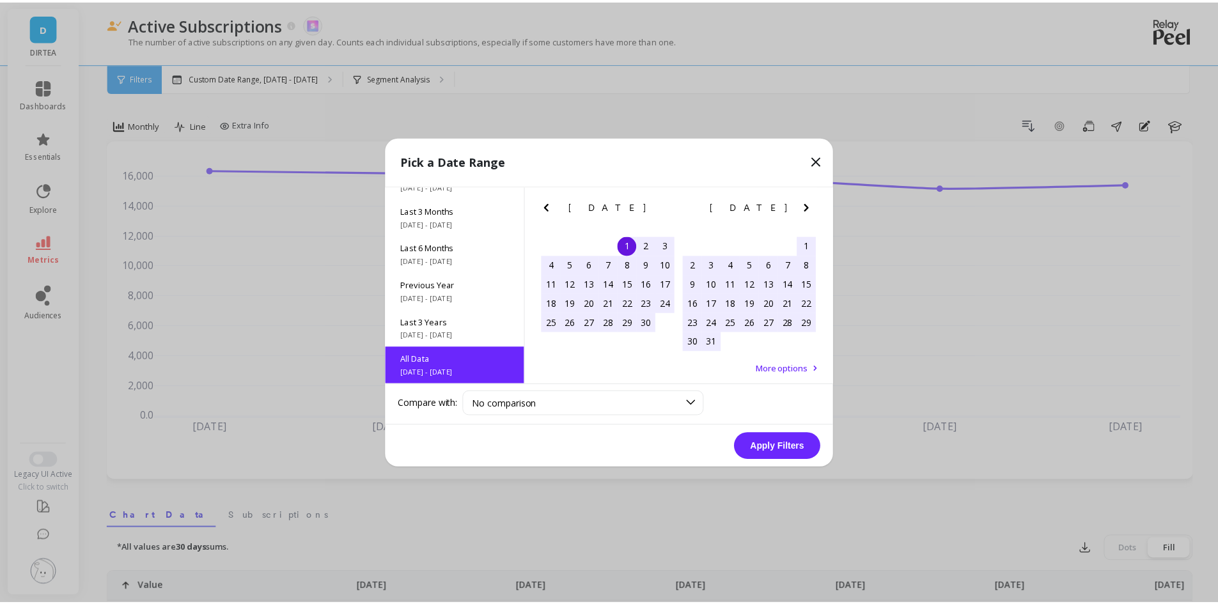
scroll to position [1, 0]
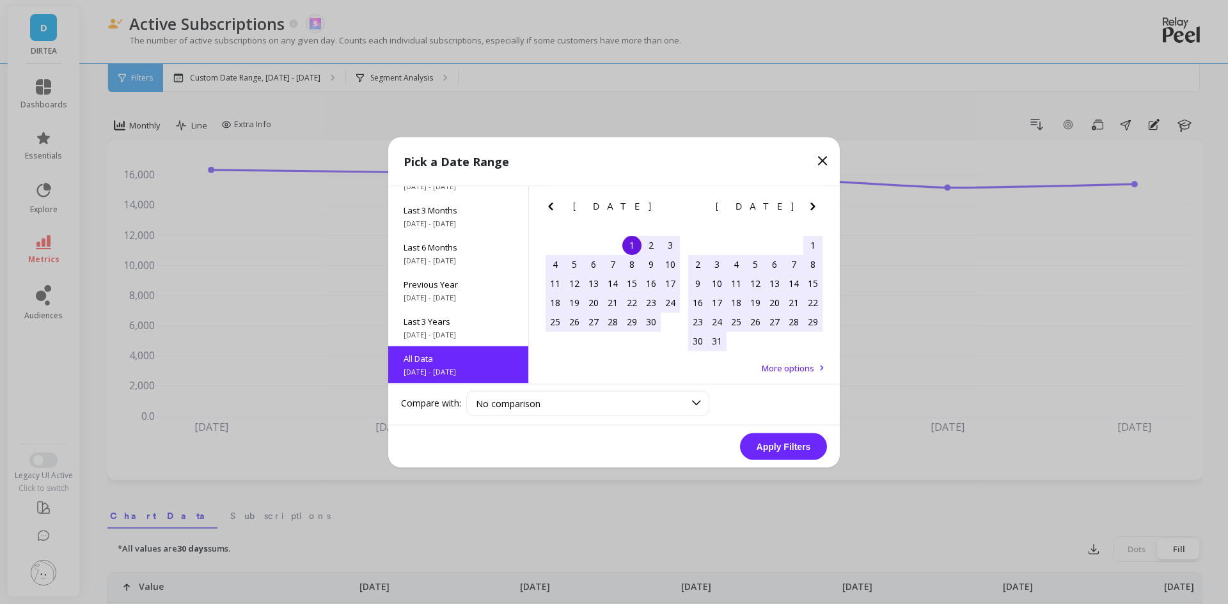
click at [779, 449] on button "Apply Filters" at bounding box center [783, 446] width 87 height 27
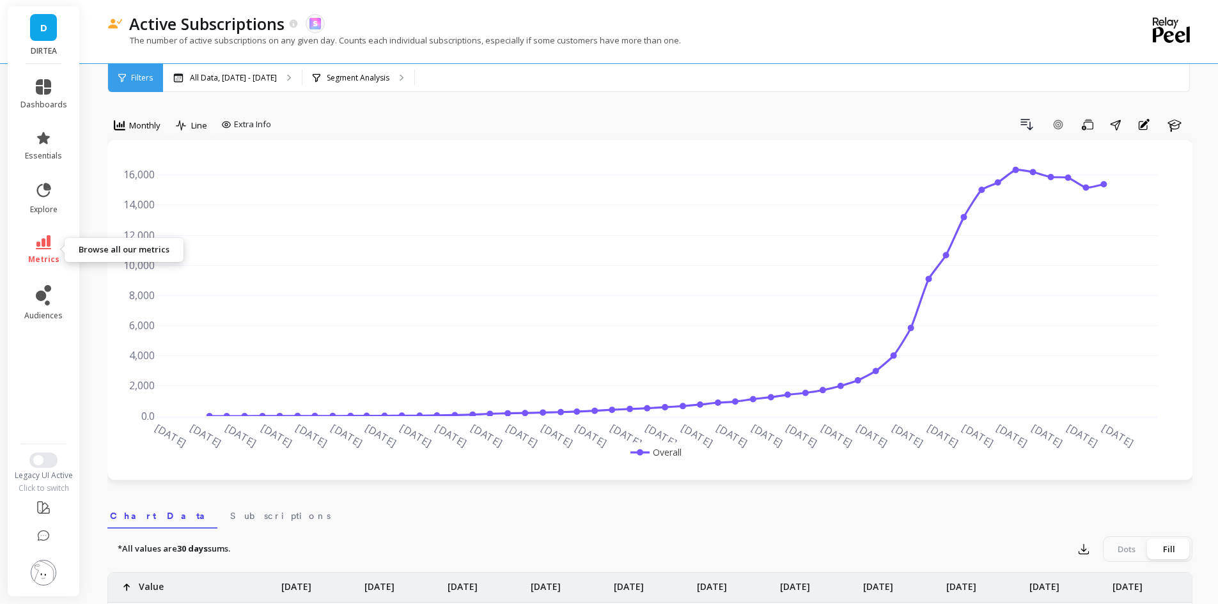
click at [43, 249] on link "metrics" at bounding box center [43, 249] width 47 height 29
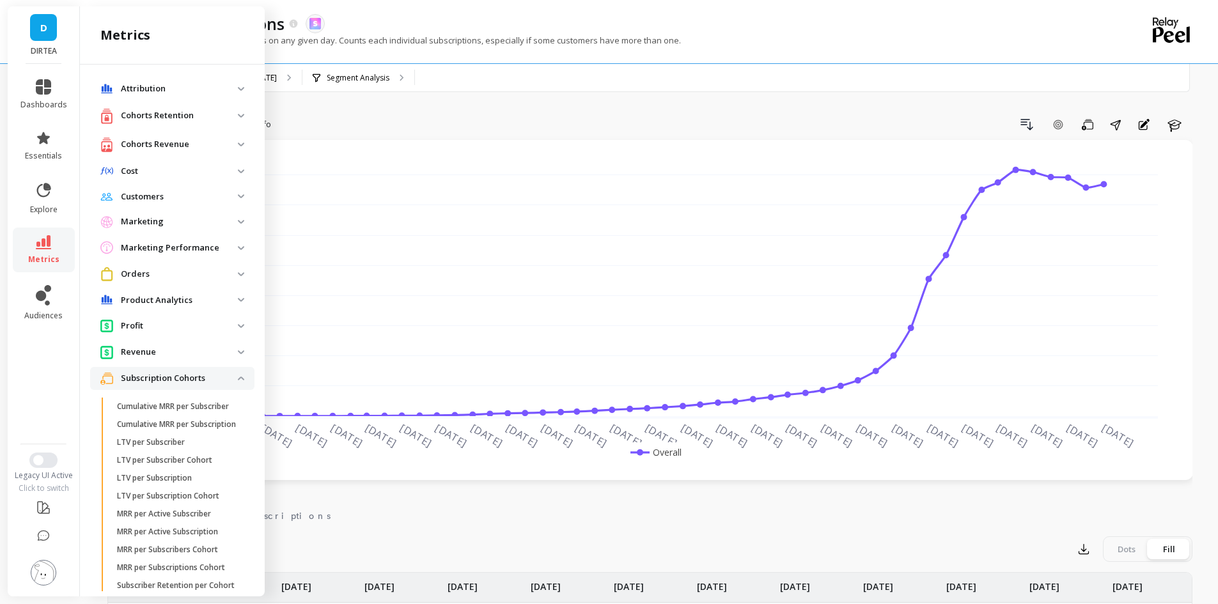
scroll to position [271, 0]
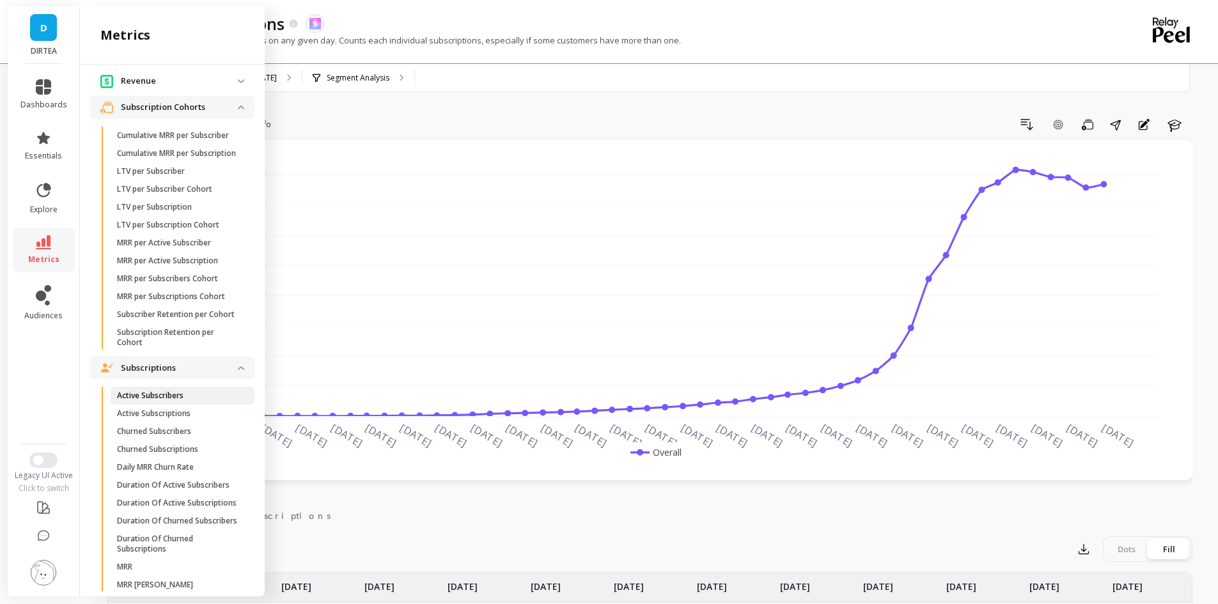
click at [191, 401] on span "Active Subscribers" at bounding box center [178, 396] width 122 height 10
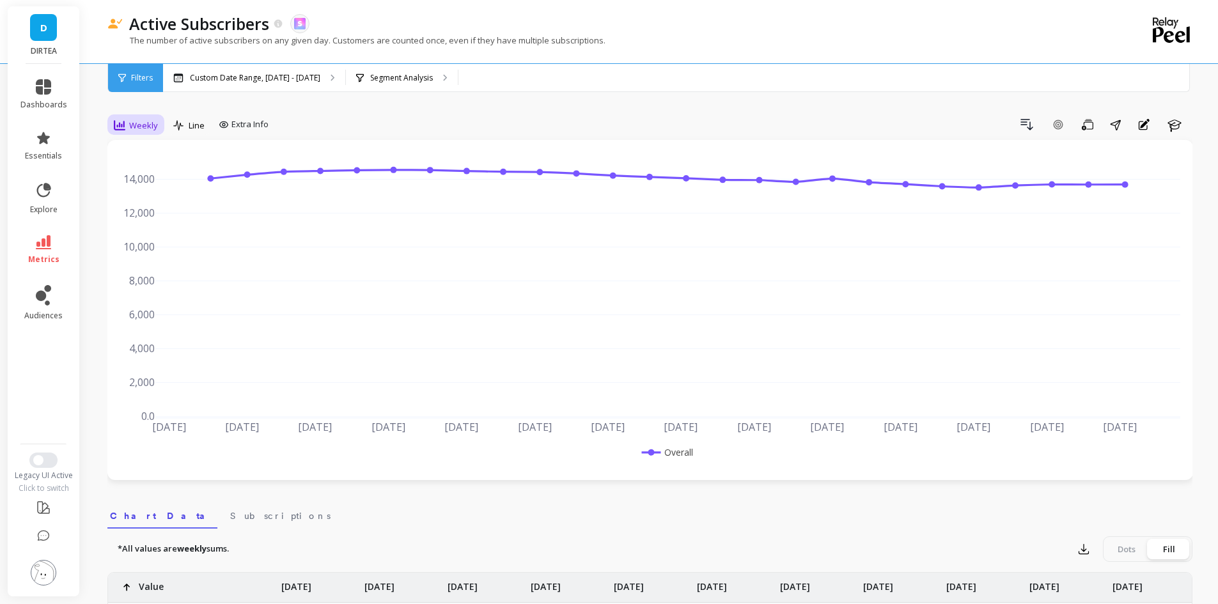
click at [132, 136] on div "Weekly" at bounding box center [136, 125] width 52 height 22
click at [142, 224] on div "Monthly" at bounding box center [154, 227] width 73 height 12
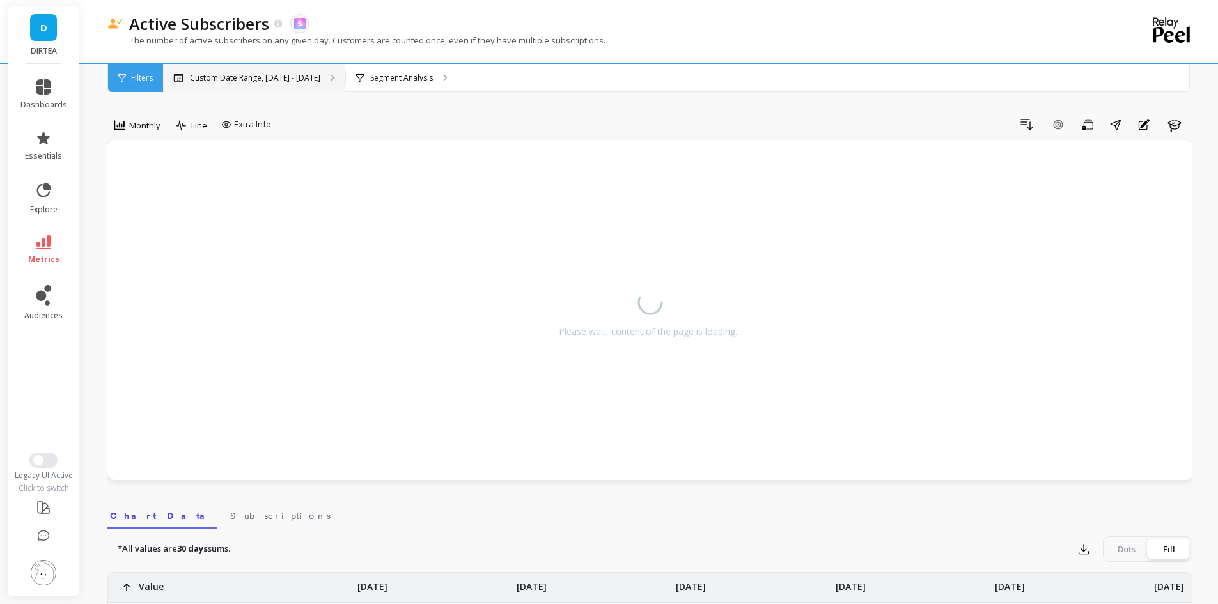
click at [255, 82] on p "Custom Date Range, [DATE] - [DATE]" at bounding box center [255, 78] width 130 height 10
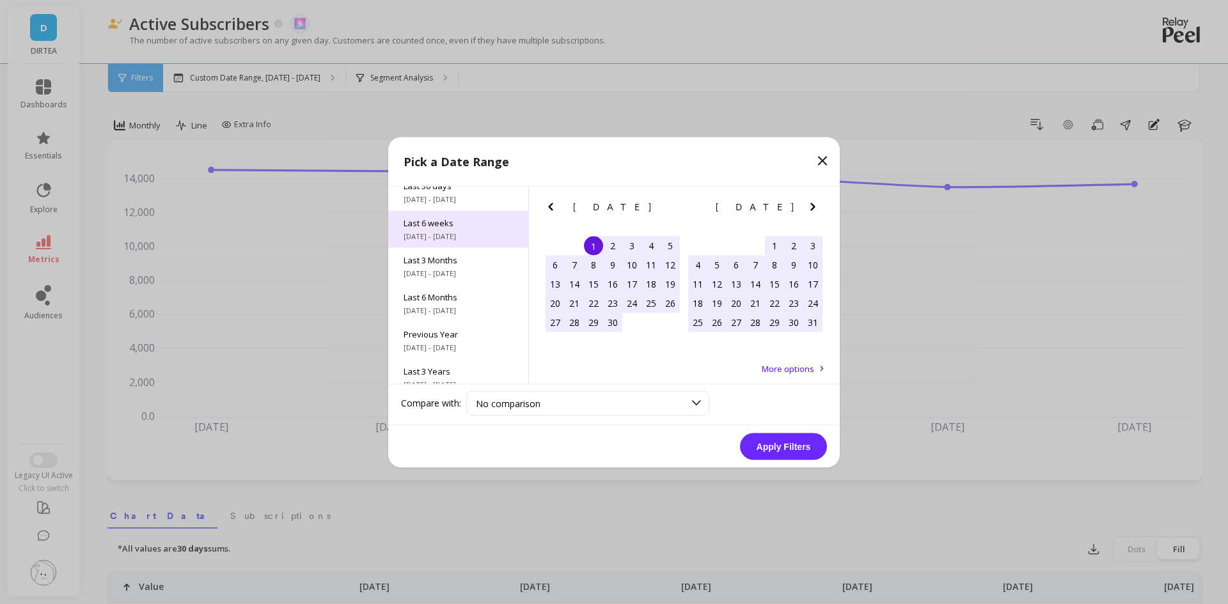
scroll to position [173, 0]
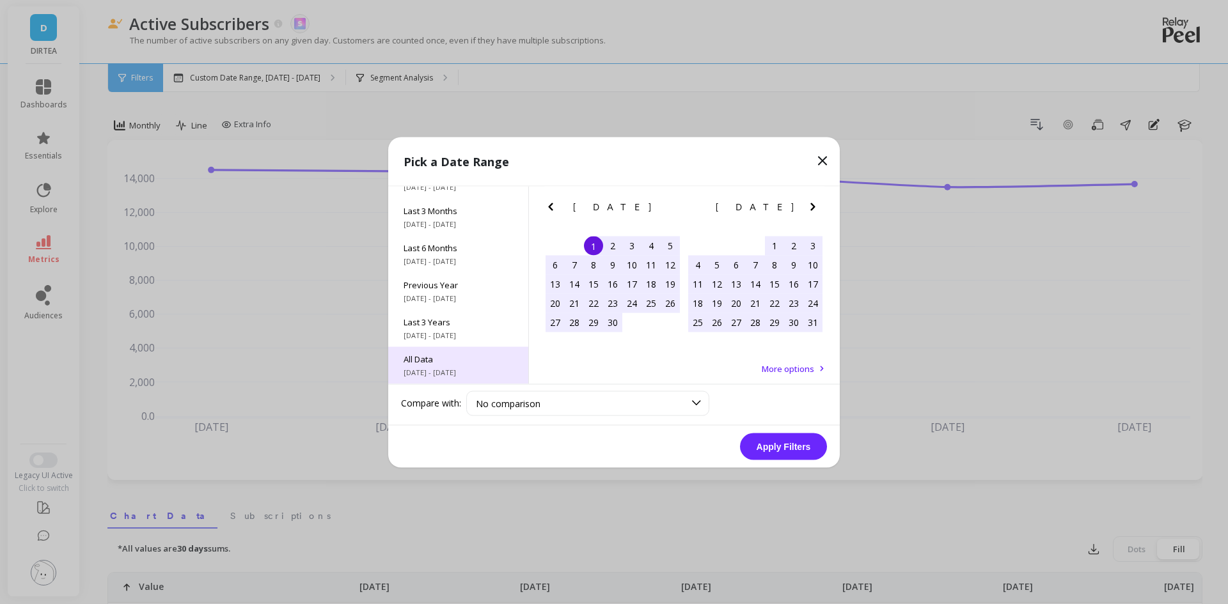
click at [466, 365] on div "All Data [DATE] - [DATE]" at bounding box center [458, 365] width 140 height 37
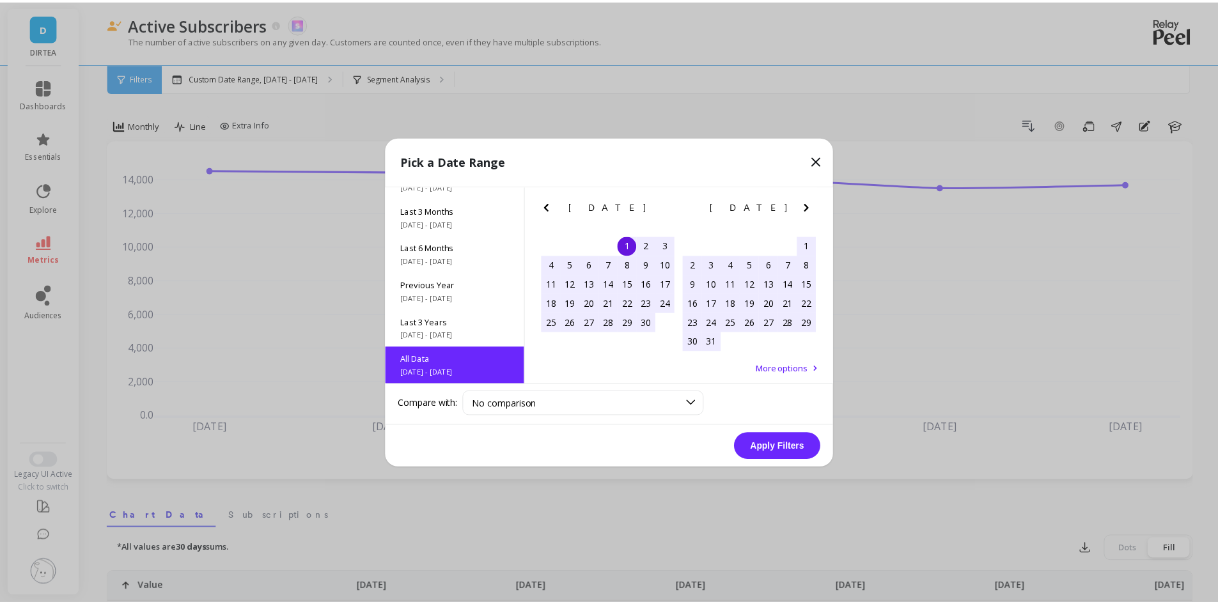
scroll to position [1, 0]
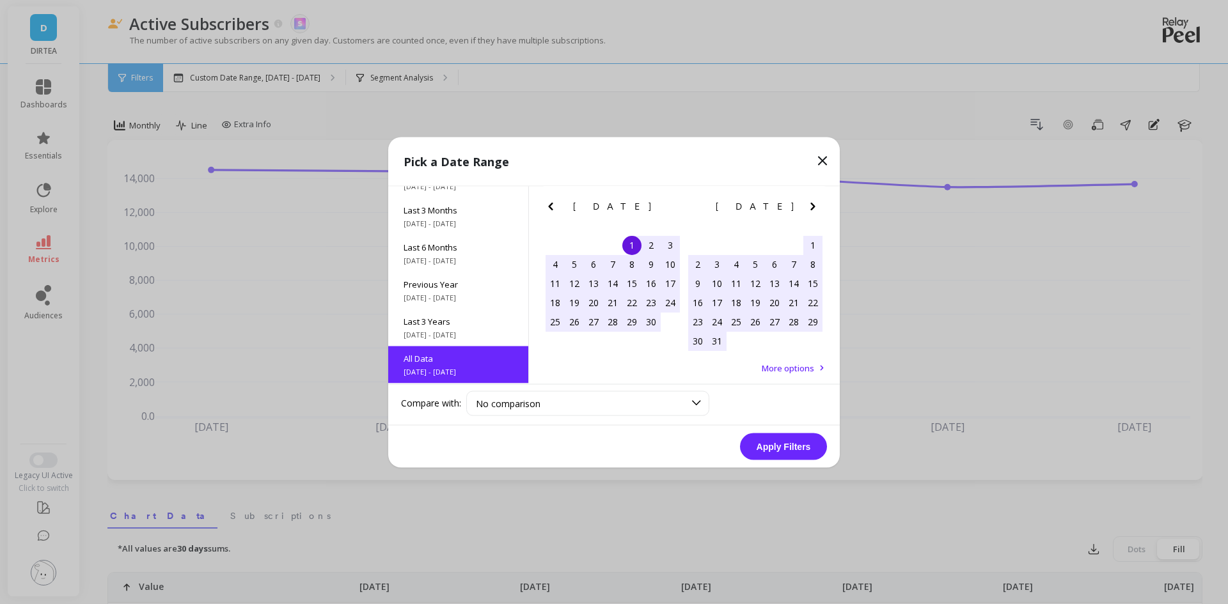
click at [805, 459] on button "Apply Filters" at bounding box center [783, 446] width 87 height 27
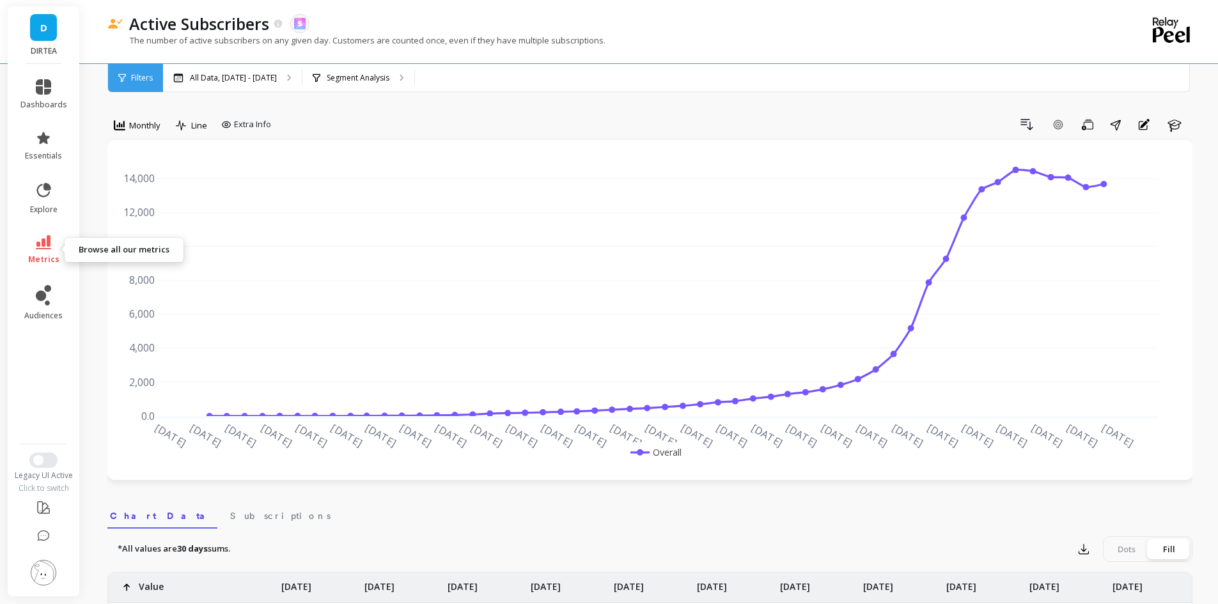
click at [51, 246] on link "metrics" at bounding box center [43, 249] width 47 height 29
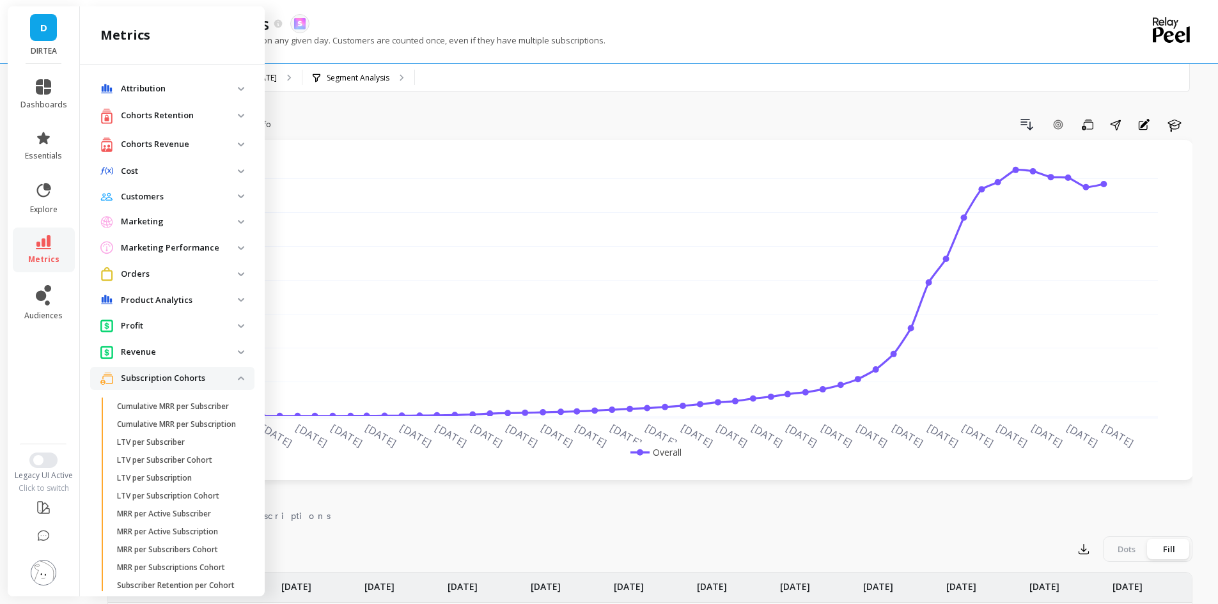
scroll to position [271, 0]
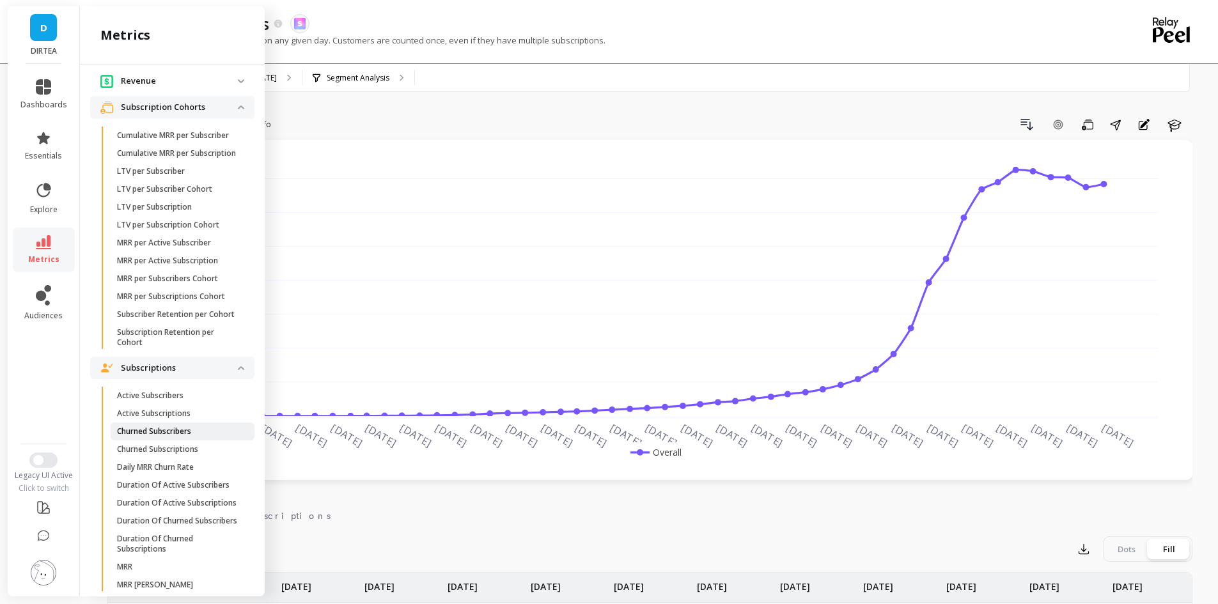
click at [194, 437] on span "Churned Subscribers" at bounding box center [178, 432] width 122 height 10
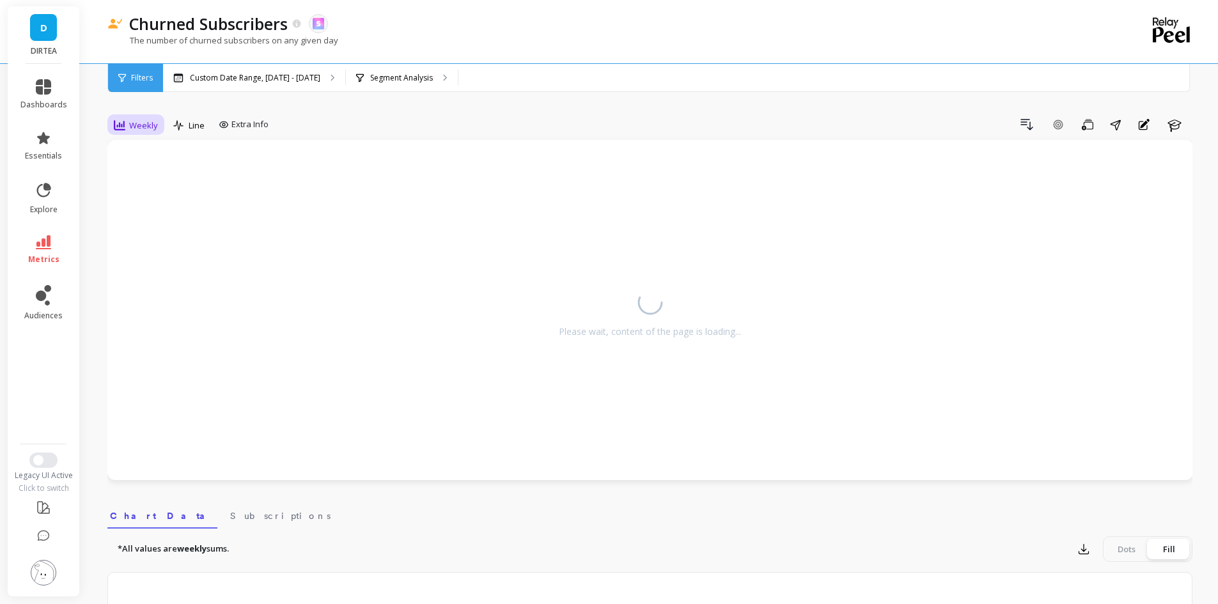
click at [152, 120] on span "Weekly" at bounding box center [143, 126] width 29 height 12
click at [141, 221] on div "Monthly" at bounding box center [155, 227] width 88 height 22
click at [239, 81] on p "Custom Date Range, [DATE] - [DATE]" at bounding box center [255, 78] width 130 height 10
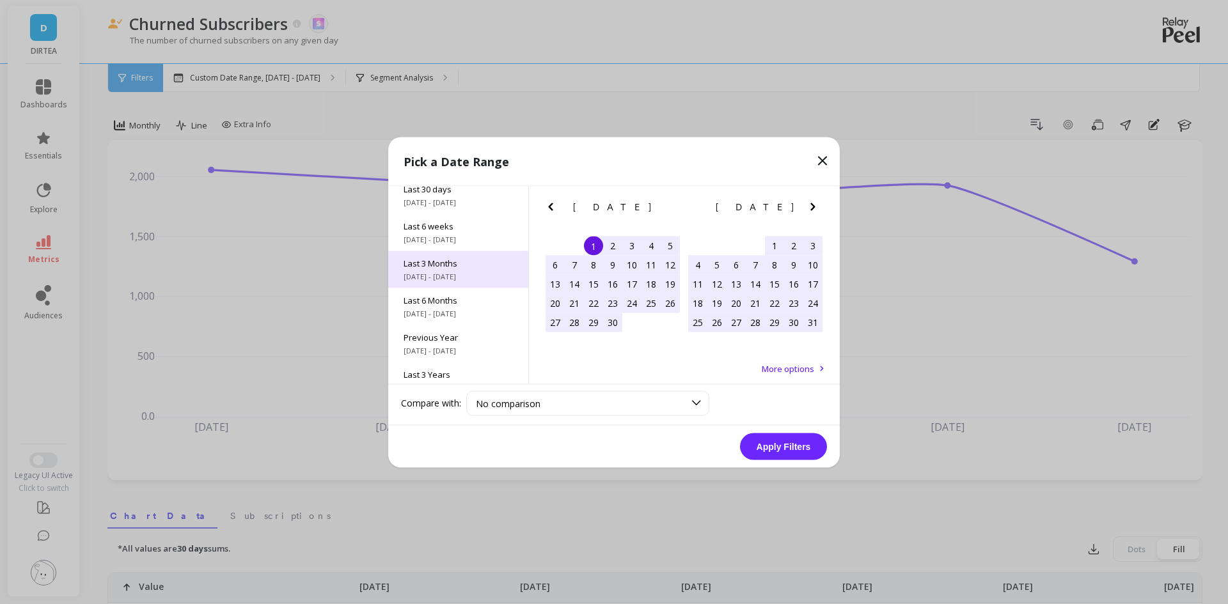
scroll to position [173, 0]
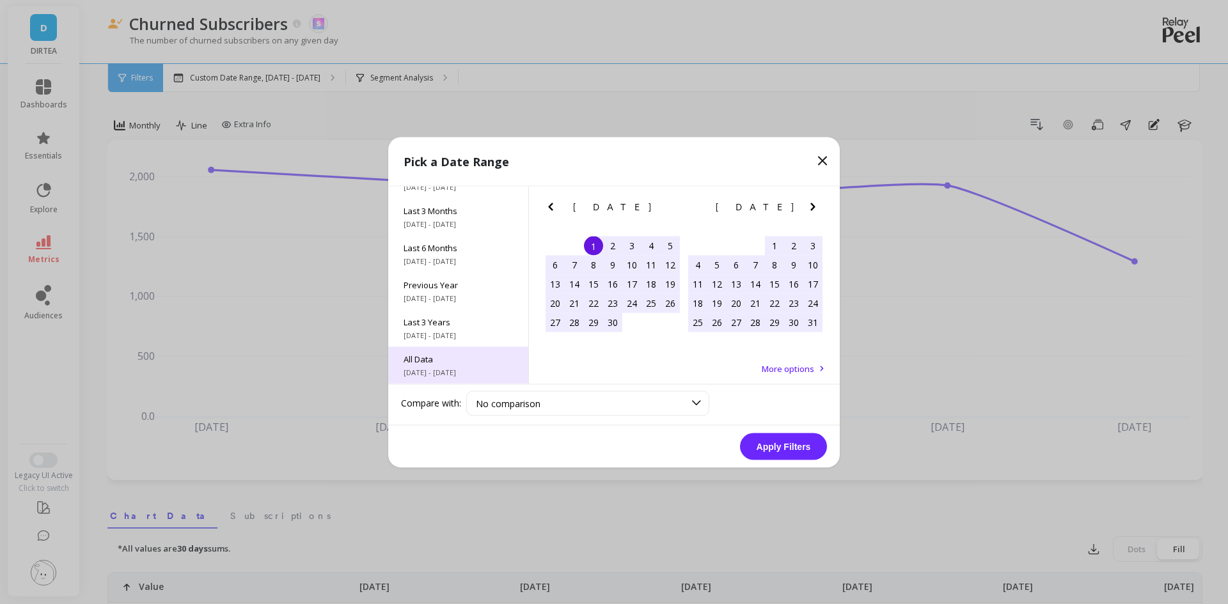
click at [454, 358] on span "All Data" at bounding box center [458, 359] width 109 height 12
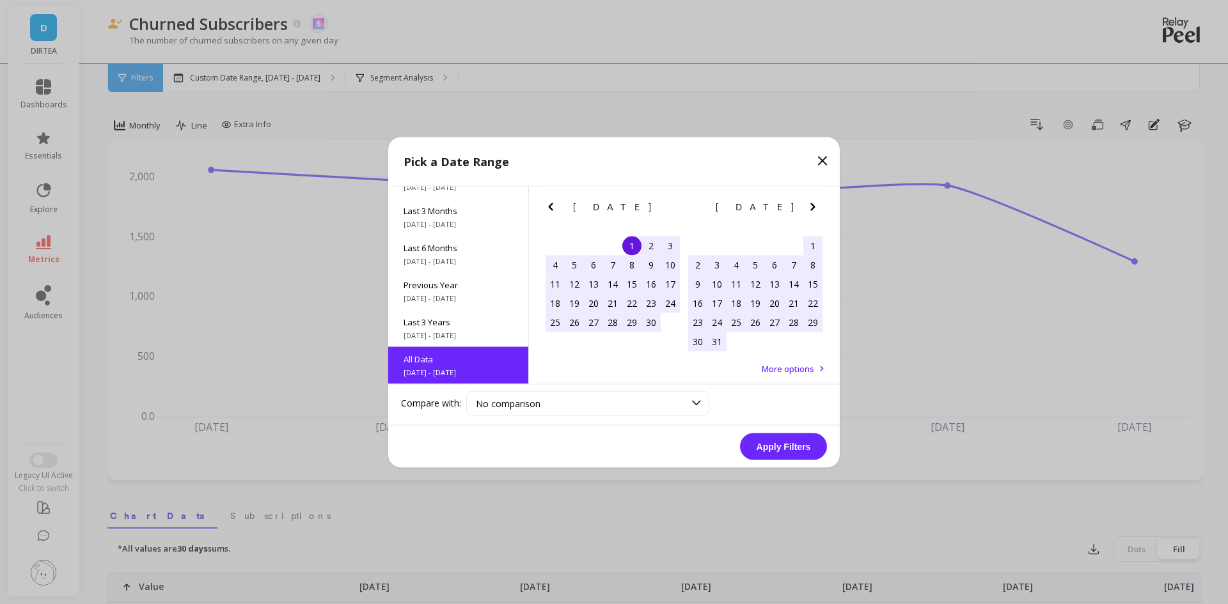
scroll to position [1, 0]
click at [796, 451] on button "Apply Filters" at bounding box center [783, 446] width 87 height 27
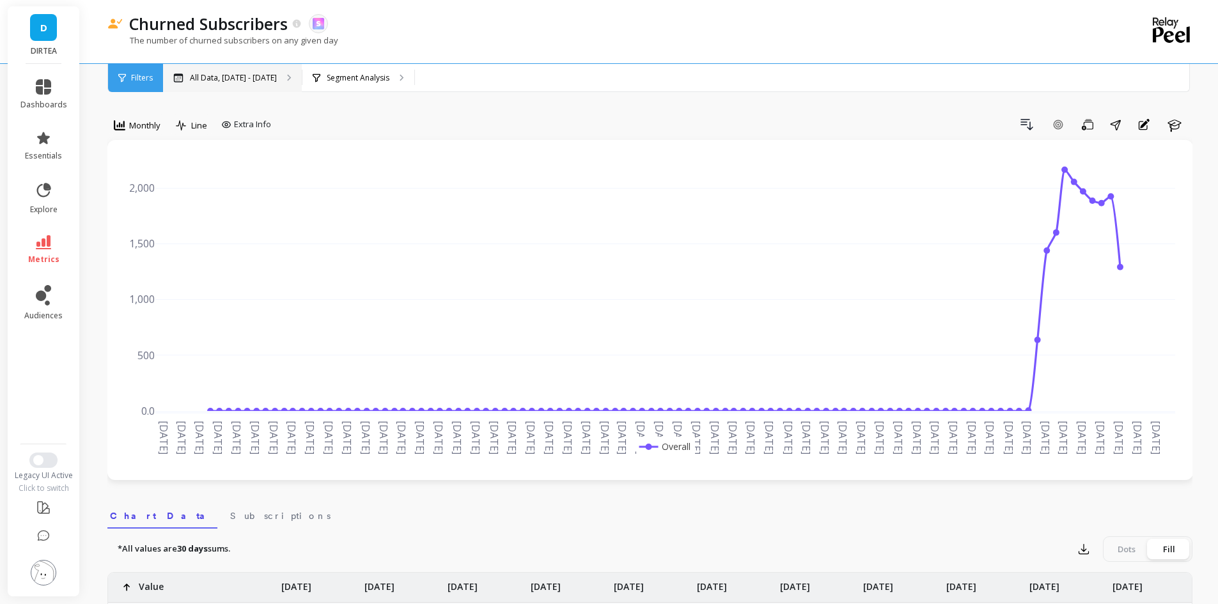
click at [277, 79] on p "All Data, [DATE] - [DATE]" at bounding box center [233, 78] width 87 height 10
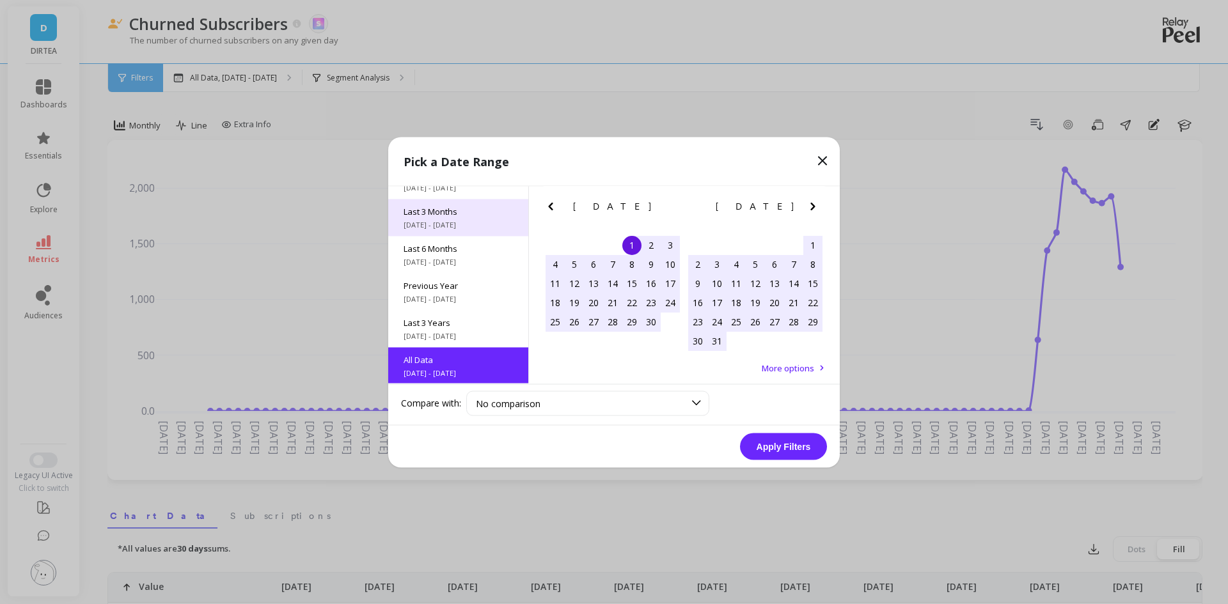
scroll to position [173, 0]
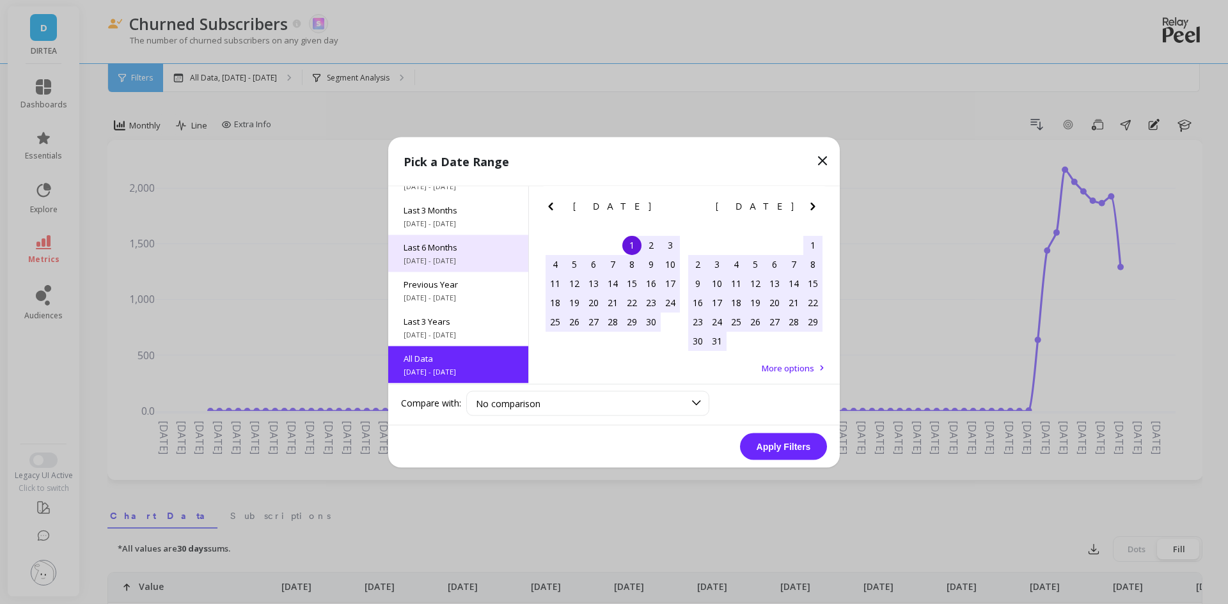
click at [476, 249] on span "Last 6 Months" at bounding box center [458, 247] width 109 height 12
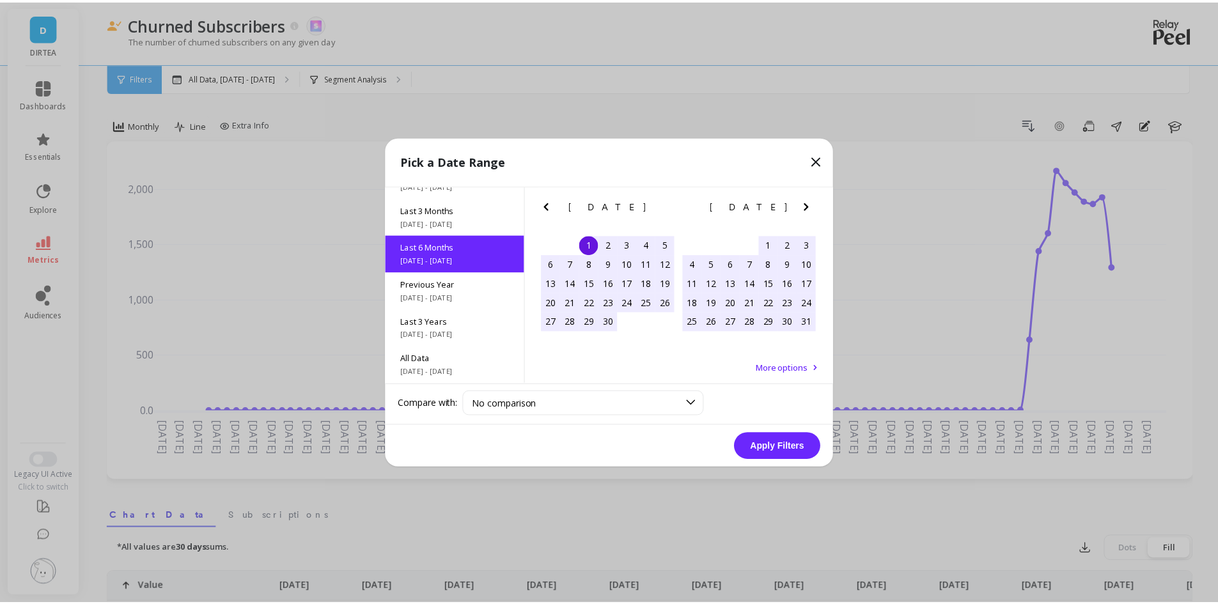
scroll to position [0, 0]
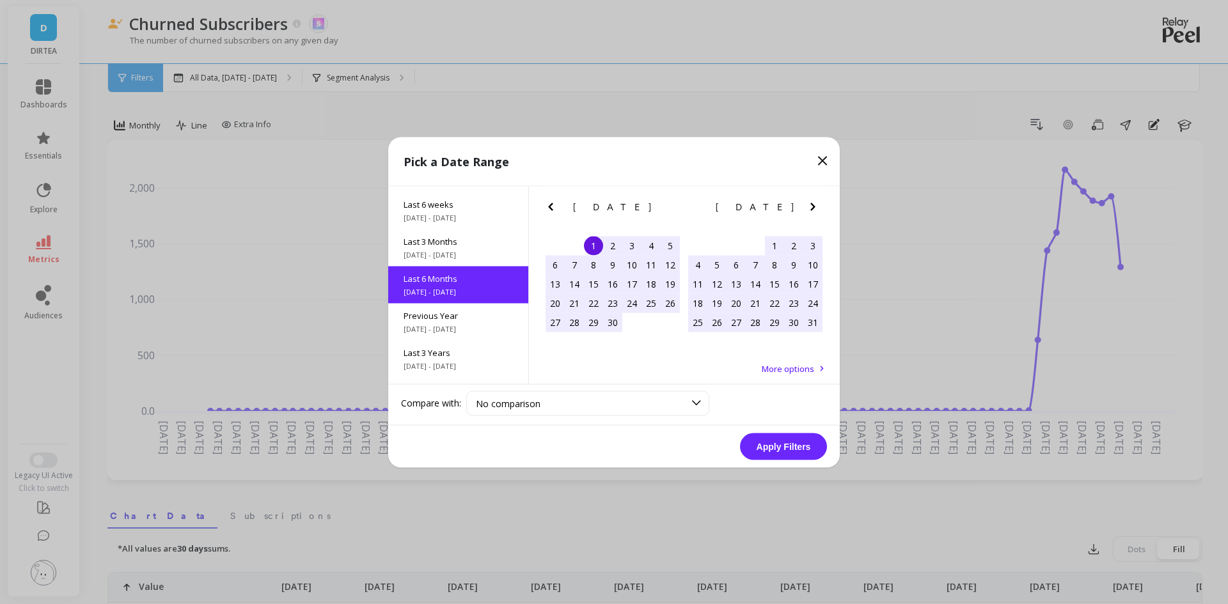
click at [556, 203] on icon "Previous Month" at bounding box center [550, 206] width 15 height 15
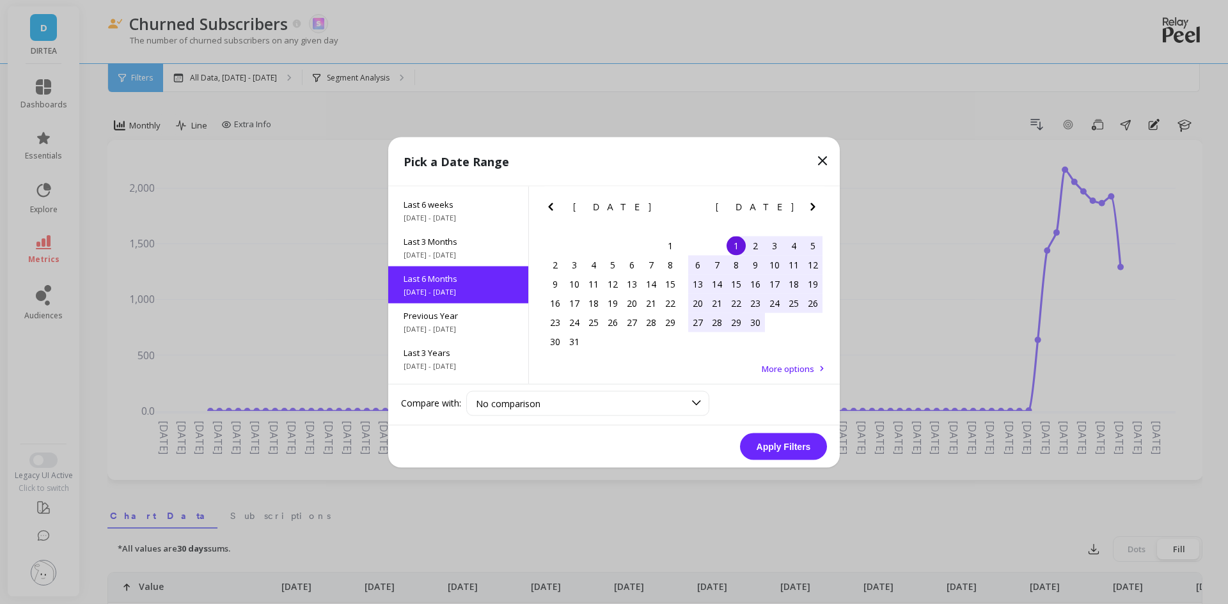
click at [556, 203] on icon "Previous Month" at bounding box center [550, 206] width 15 height 15
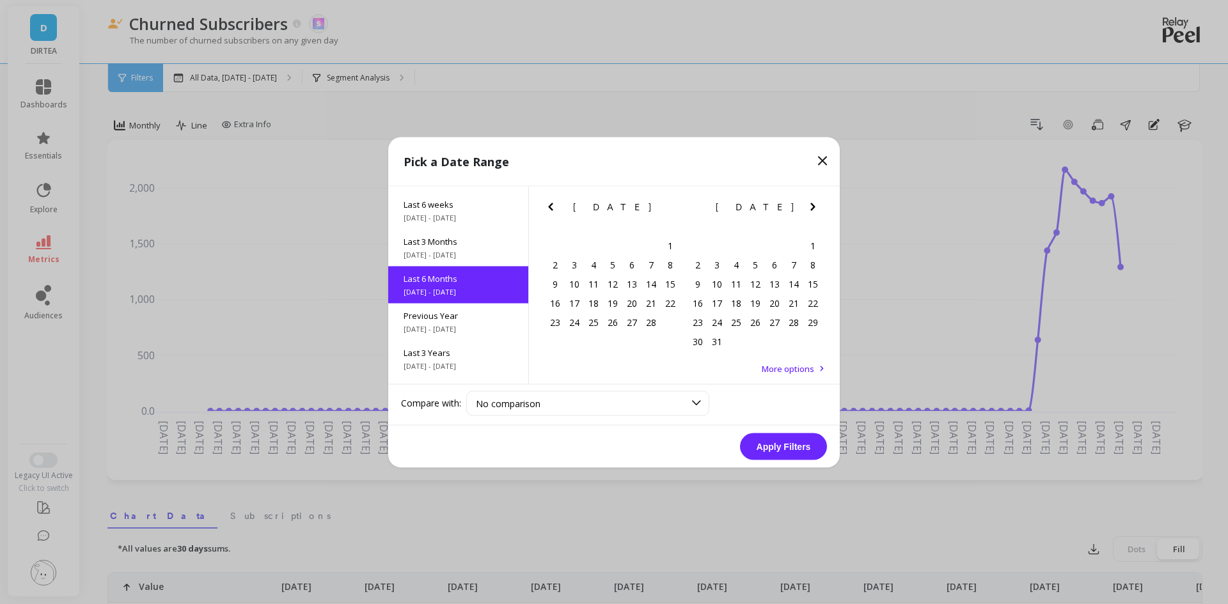
click at [556, 204] on icon "Previous Month" at bounding box center [550, 206] width 15 height 15
click at [652, 242] on div "1" at bounding box center [651, 245] width 19 height 19
click at [814, 213] on icon "Next Month" at bounding box center [812, 206] width 15 height 15
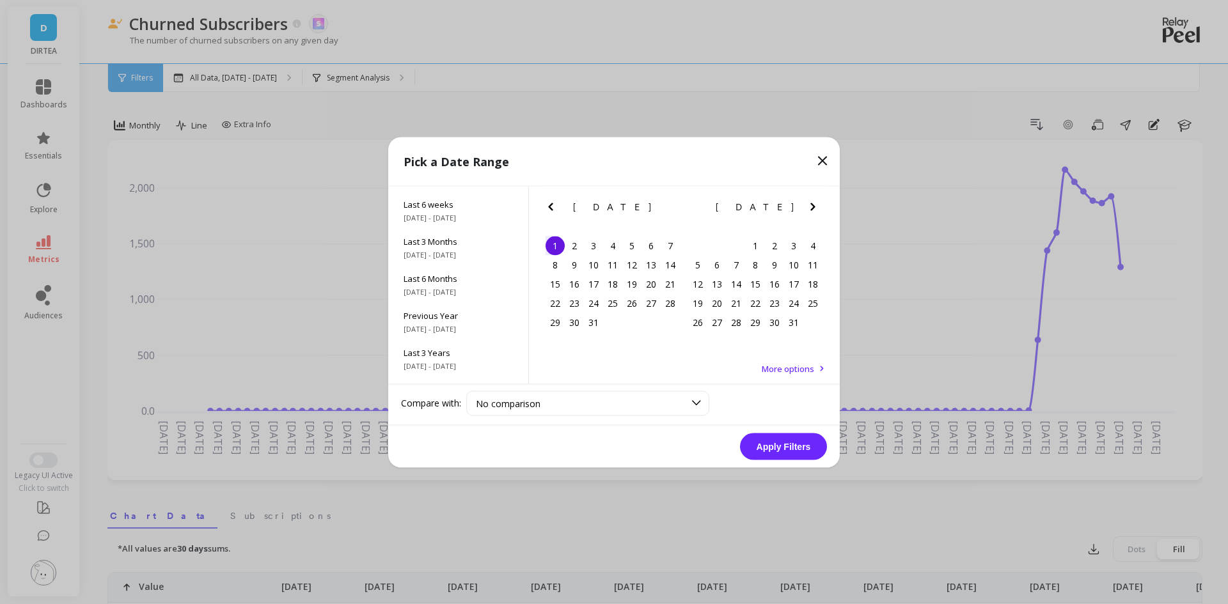
click at [814, 213] on icon "Next Month" at bounding box center [812, 206] width 15 height 15
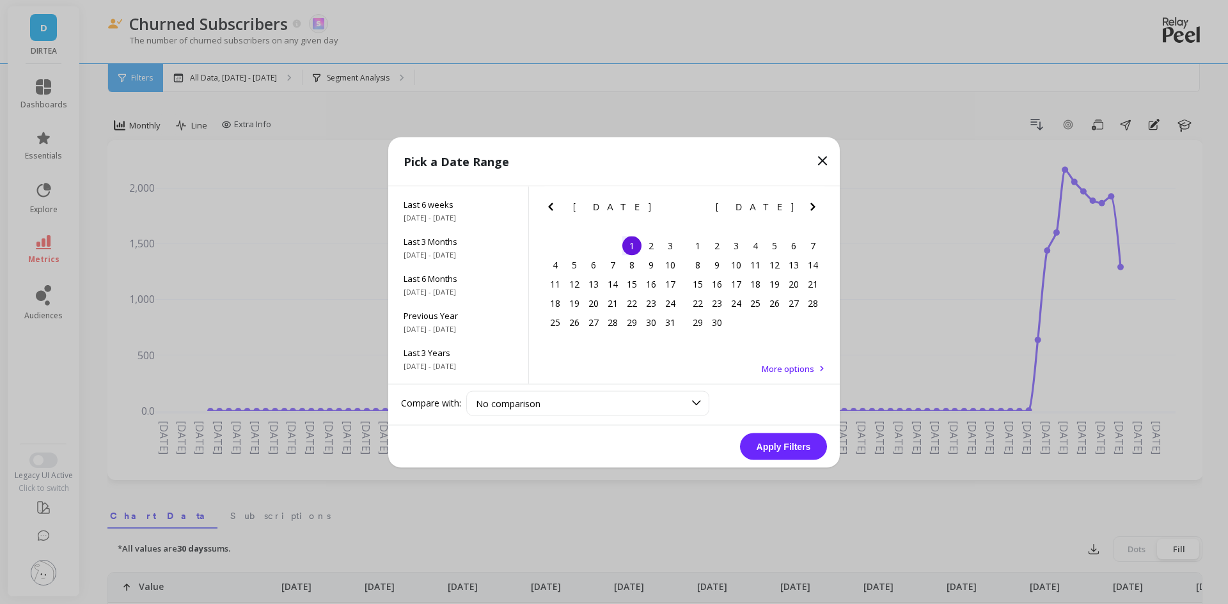
click at [814, 213] on icon "Next Month" at bounding box center [812, 206] width 15 height 15
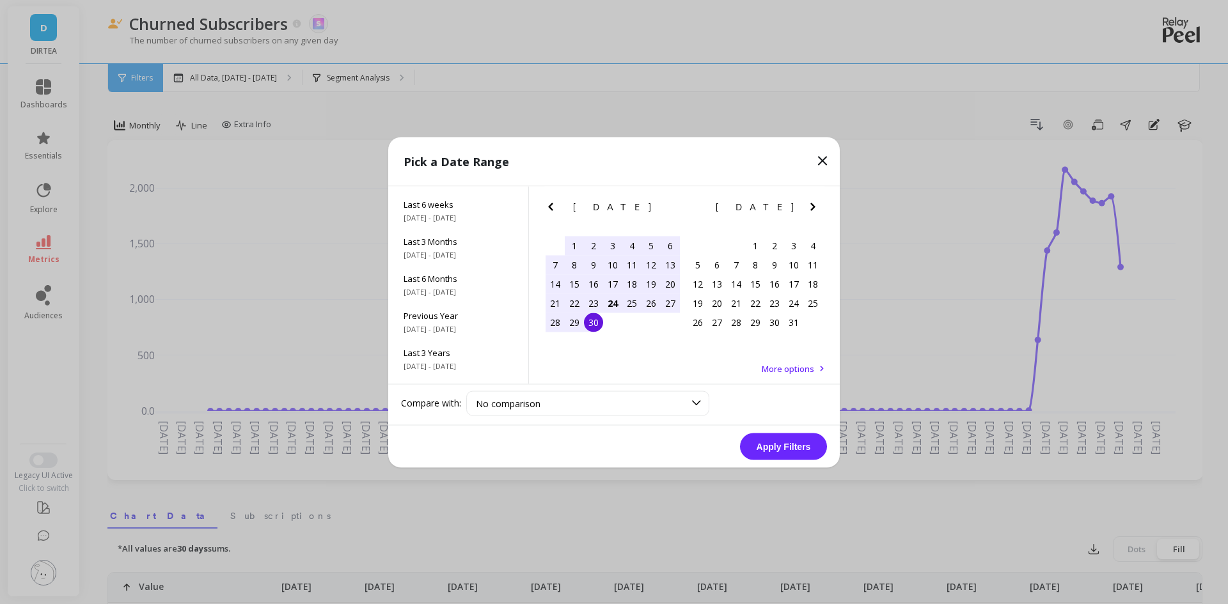
click at [597, 321] on div "30" at bounding box center [593, 322] width 19 height 19
click at [794, 445] on button "Apply Filters" at bounding box center [783, 446] width 87 height 27
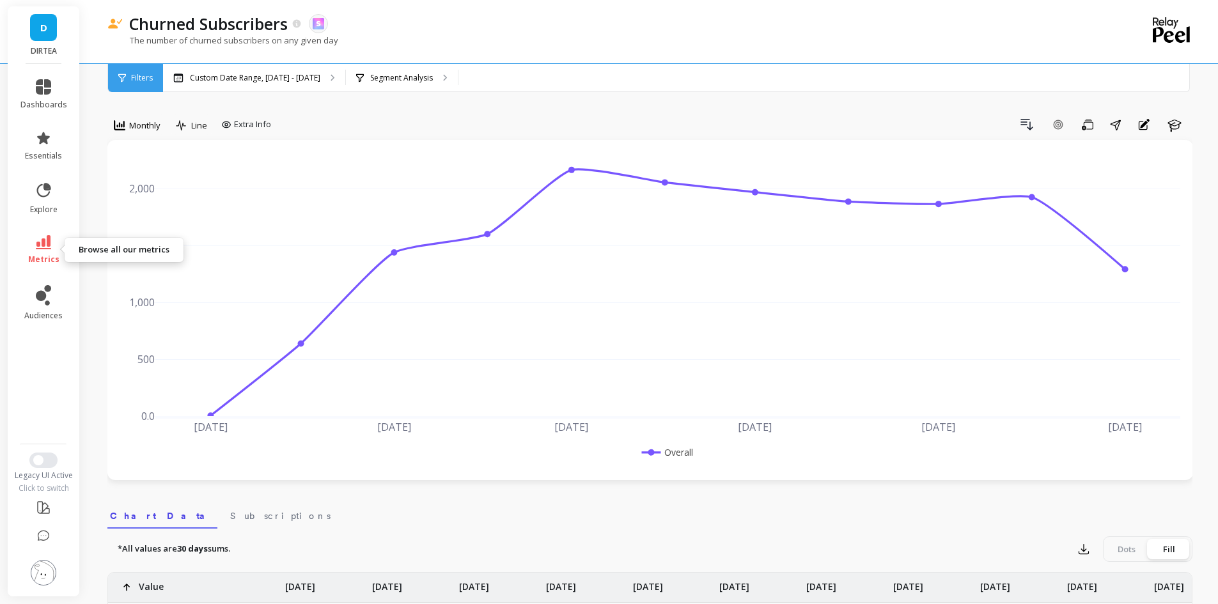
click at [39, 255] on span "metrics" at bounding box center [43, 260] width 31 height 10
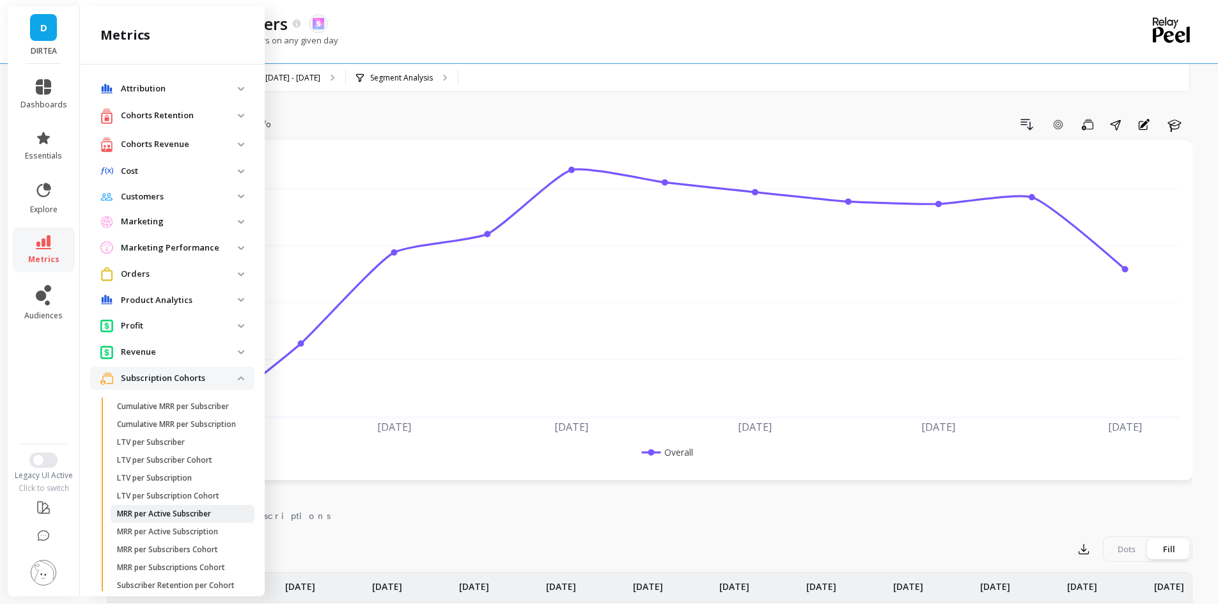
scroll to position [271, 0]
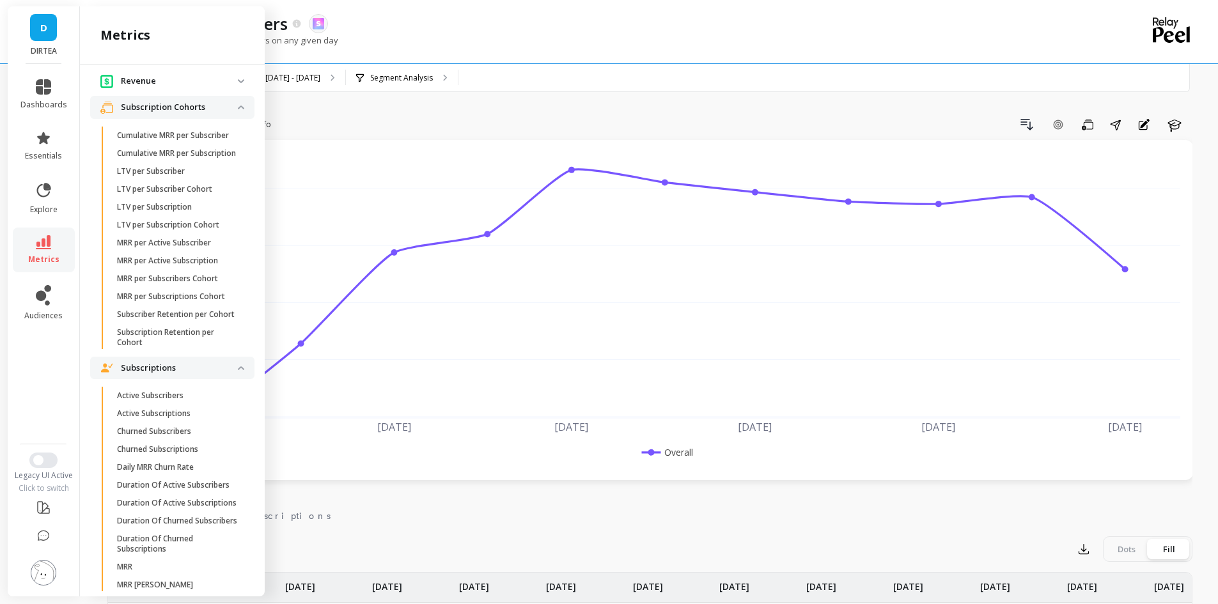
click at [235, 104] on cohorts "Subscription Cohorts" at bounding box center [172, 107] width 164 height 23
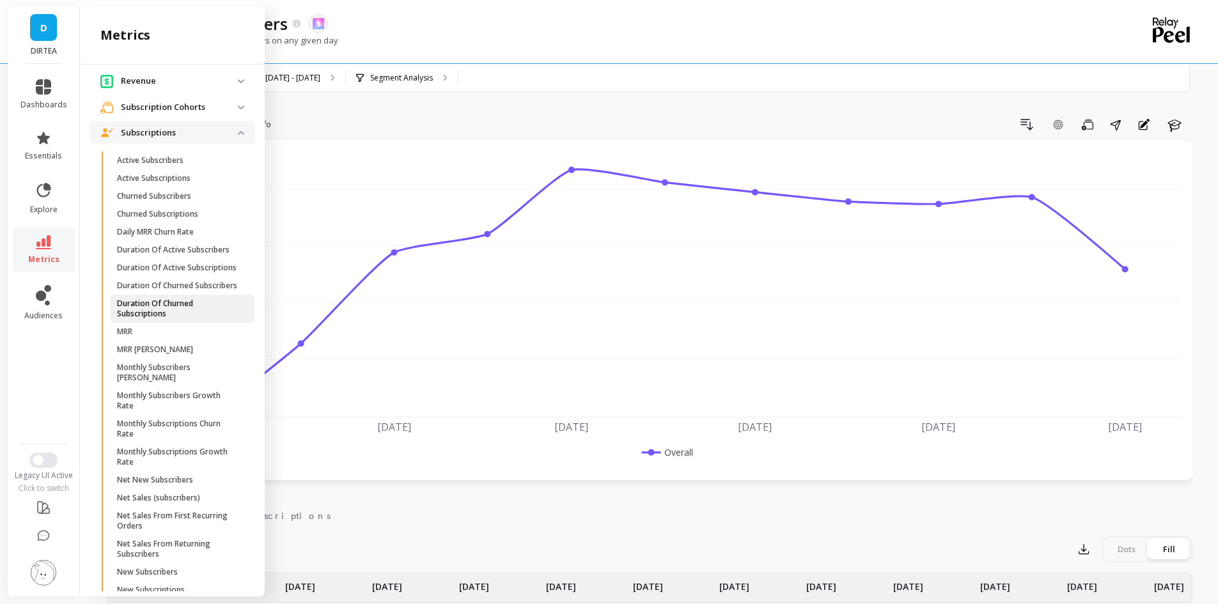
scroll to position [389, 0]
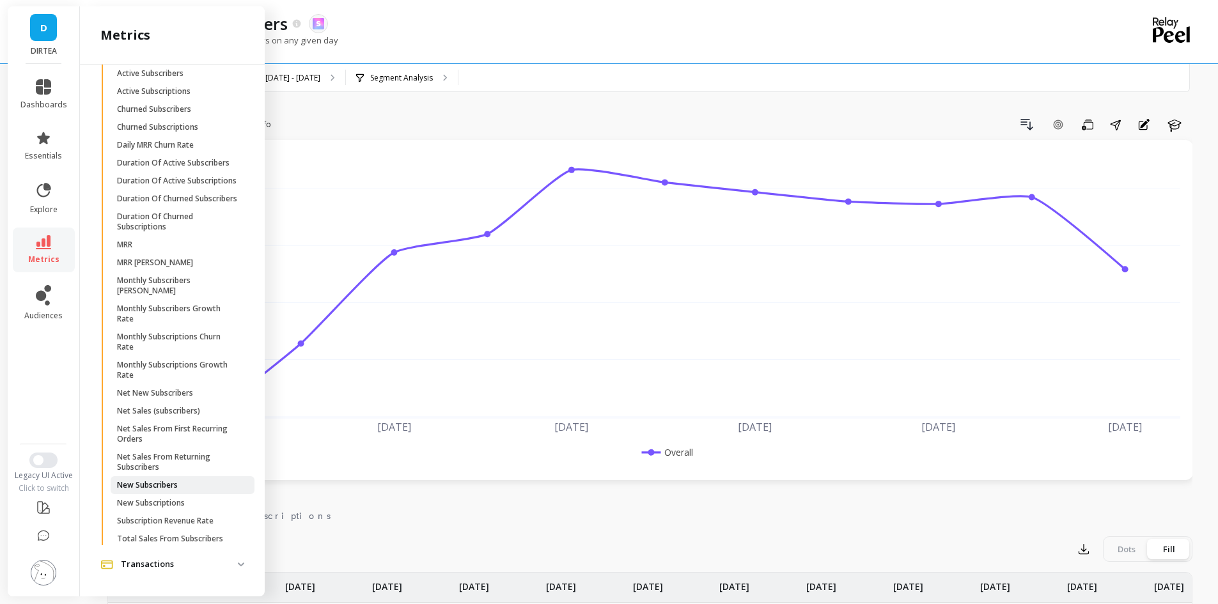
click at [189, 485] on span "New Subscribers" at bounding box center [178, 485] width 122 height 10
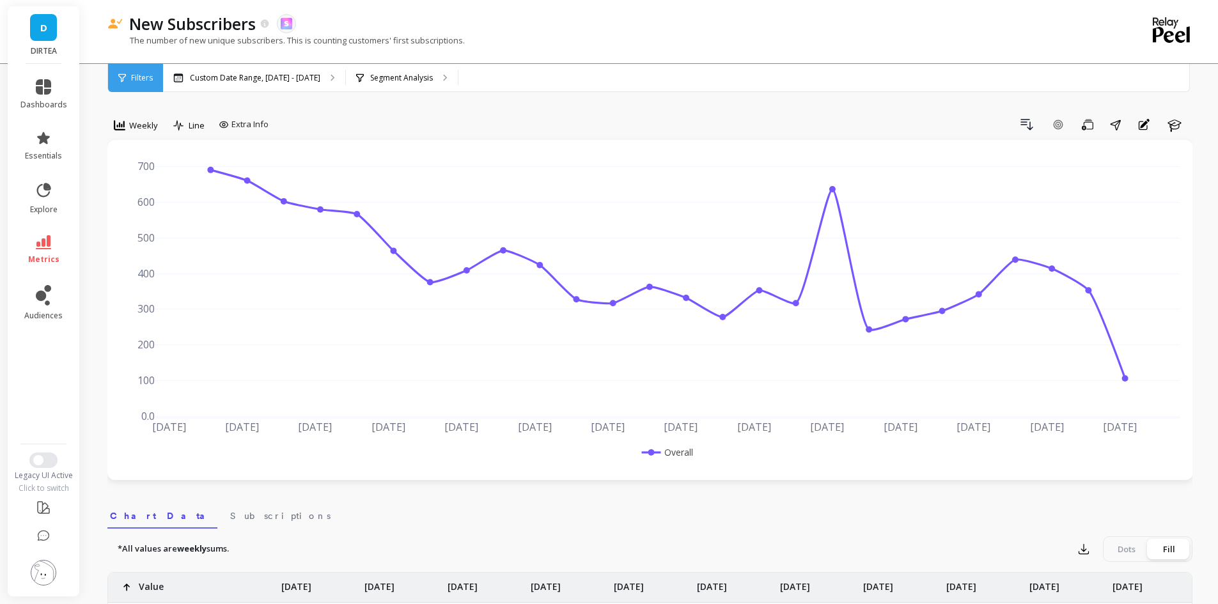
click at [147, 143] on div "[DATE] Apr [DATE] [DATE] May [DATE] [DATE] Jun [DATE] [DATE] [DATE] Aug [DATE] …" at bounding box center [650, 310] width 1086 height 340
click at [139, 129] on span "Weekly" at bounding box center [143, 126] width 29 height 12
click at [153, 219] on div "Monthly" at bounding box center [155, 227] width 88 height 22
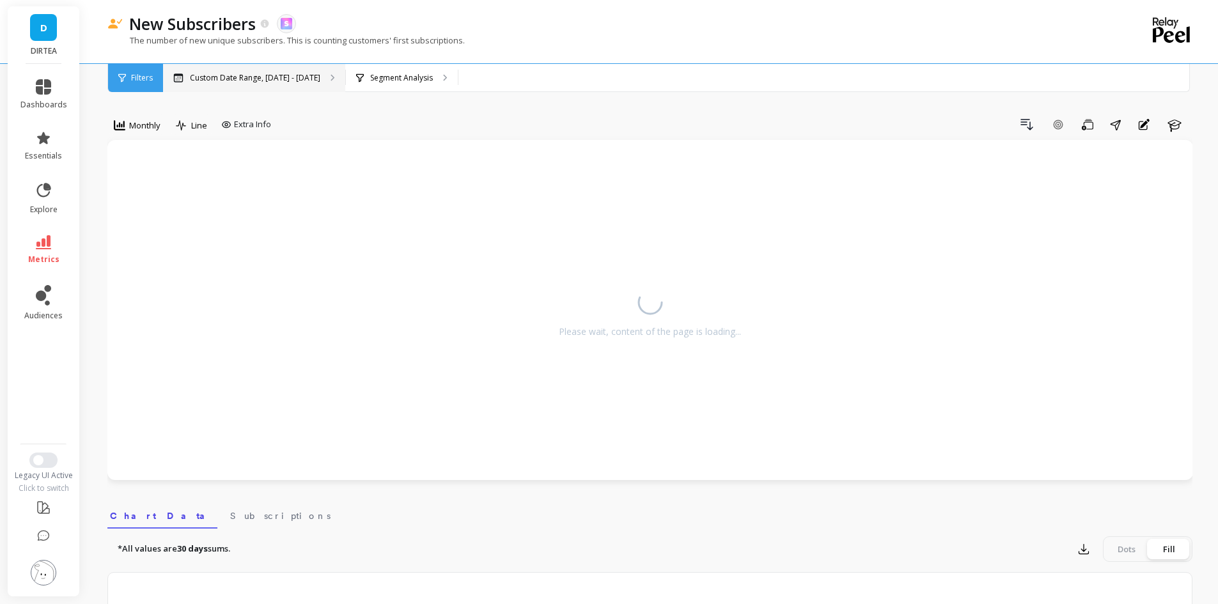
click at [216, 76] on p "Custom Date Range, [DATE] - [DATE]" at bounding box center [255, 78] width 130 height 10
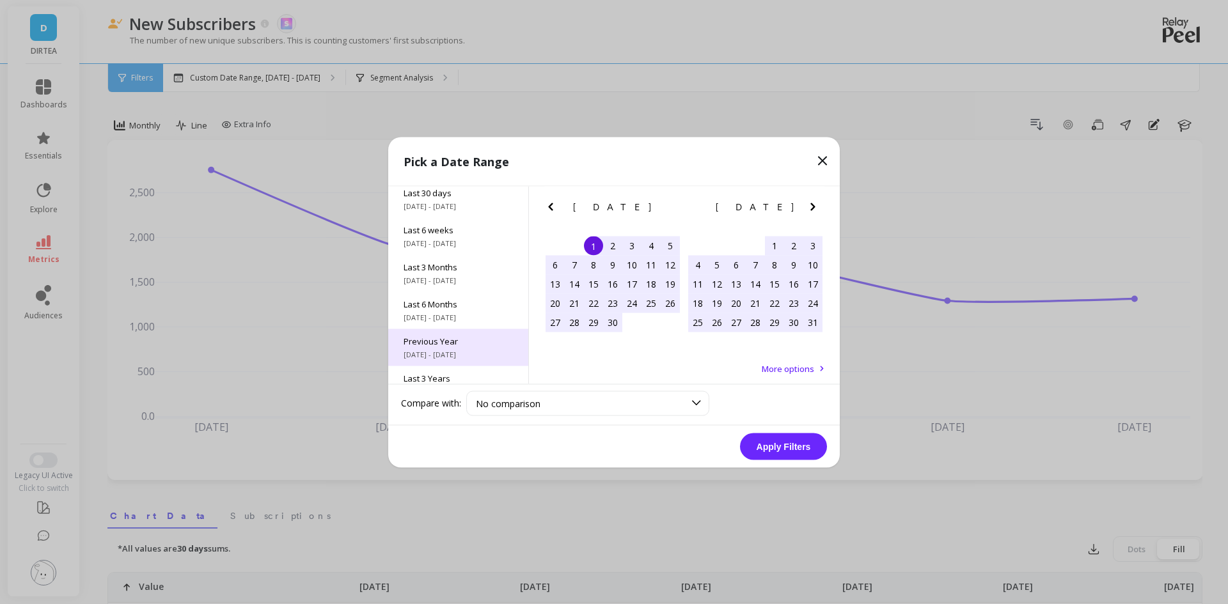
scroll to position [173, 0]
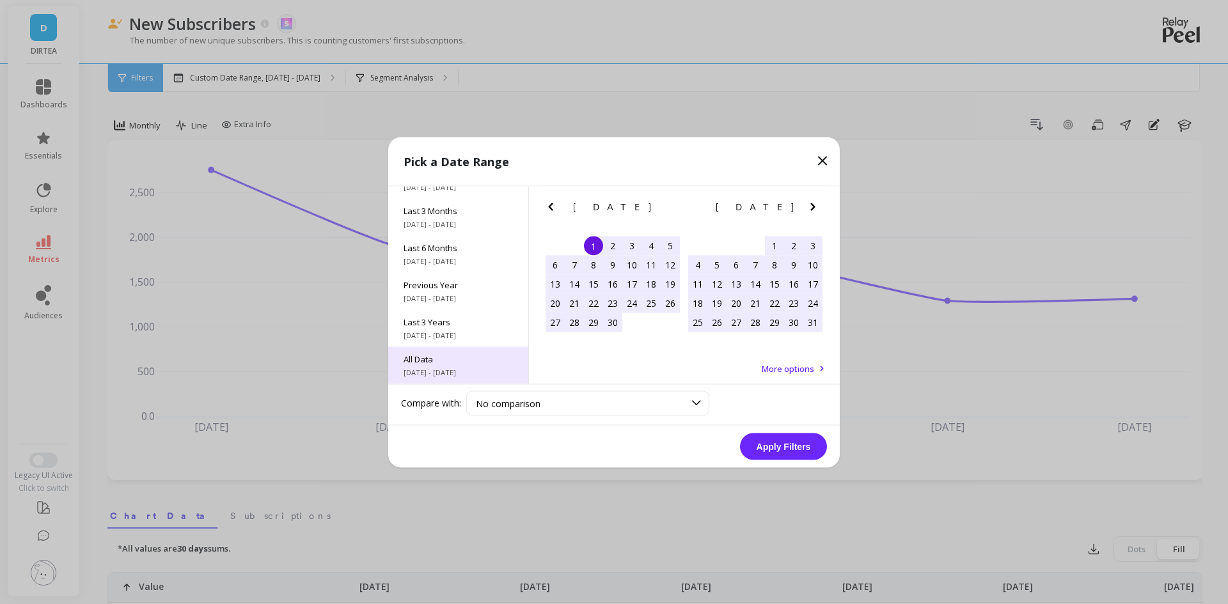
click at [452, 363] on span "All Data" at bounding box center [458, 359] width 109 height 12
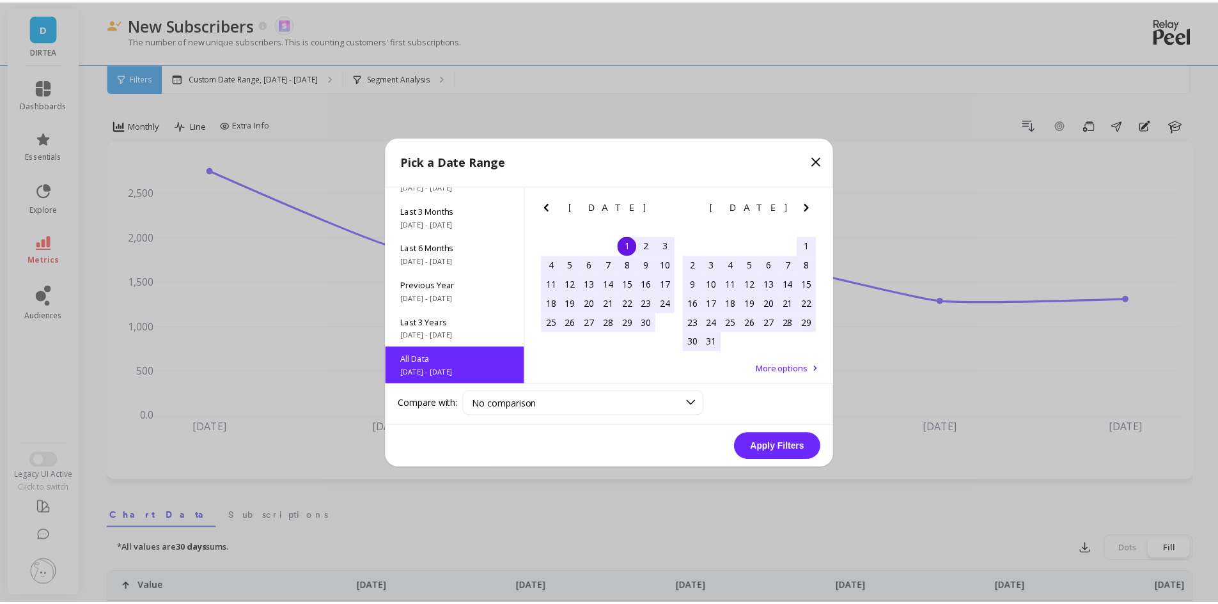
scroll to position [1, 0]
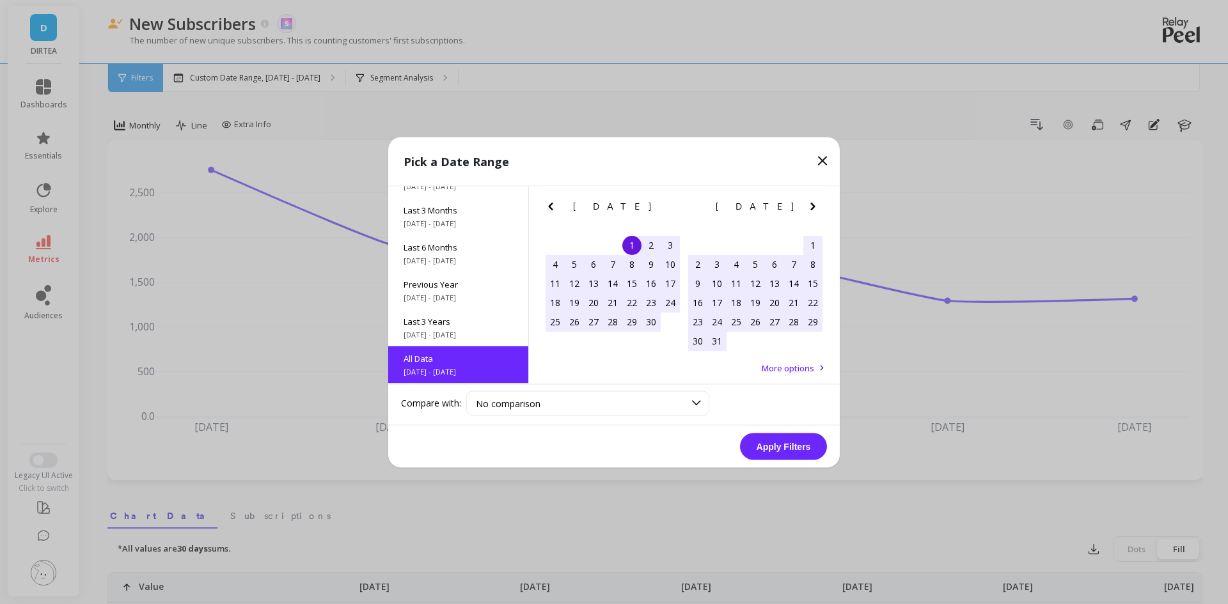
click at [764, 444] on button "Apply Filters" at bounding box center [783, 446] width 87 height 27
